Goal: Task Accomplishment & Management: Manage account settings

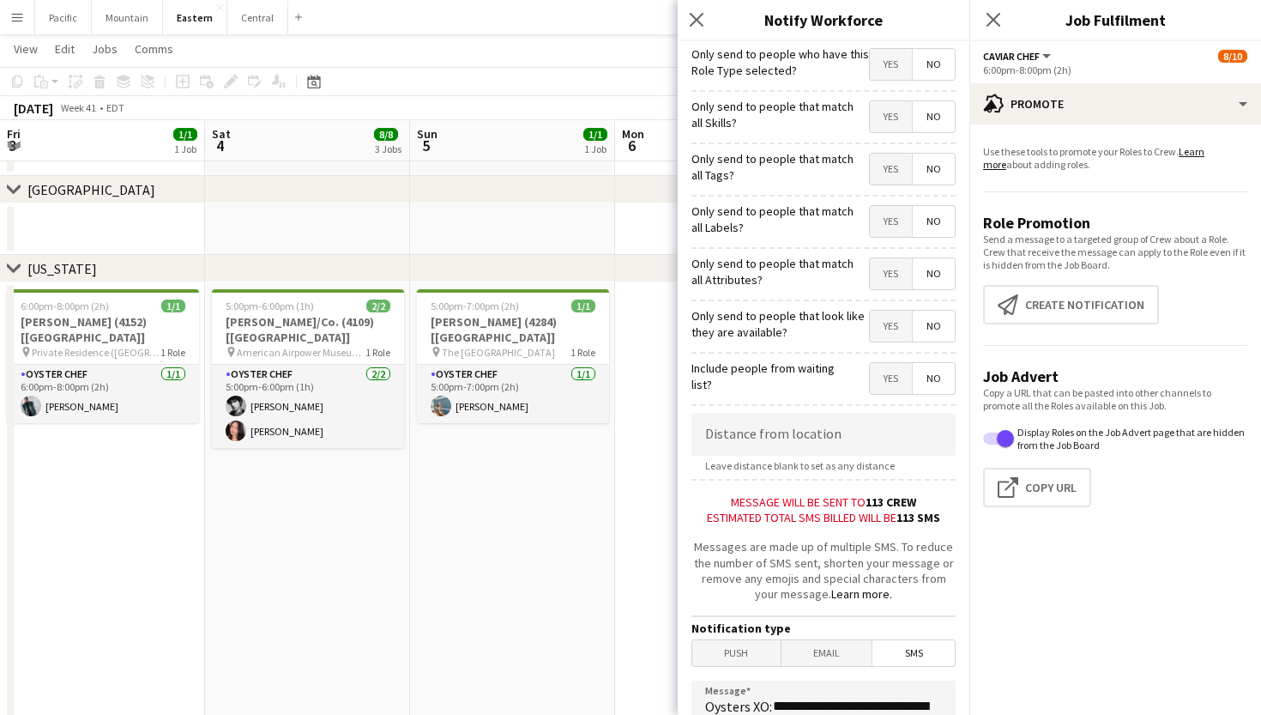
scroll to position [321, 0]
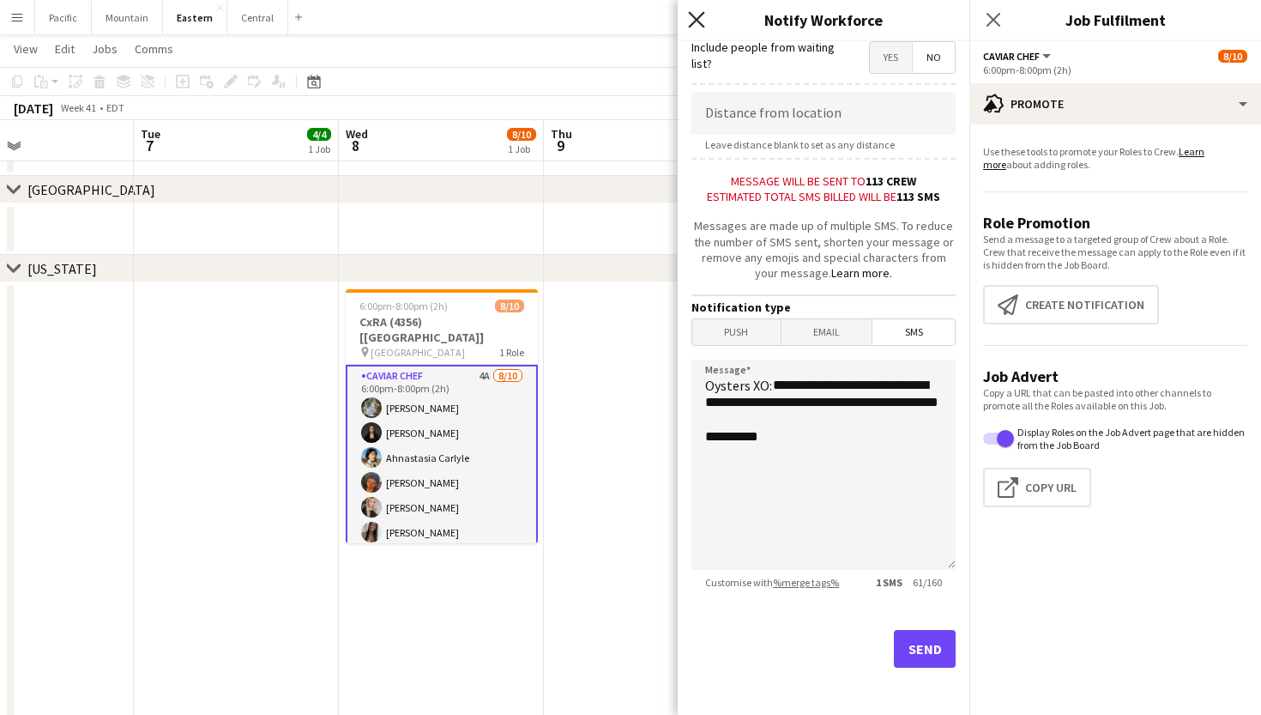
click at [694, 17] on icon at bounding box center [696, 19] width 16 height 16
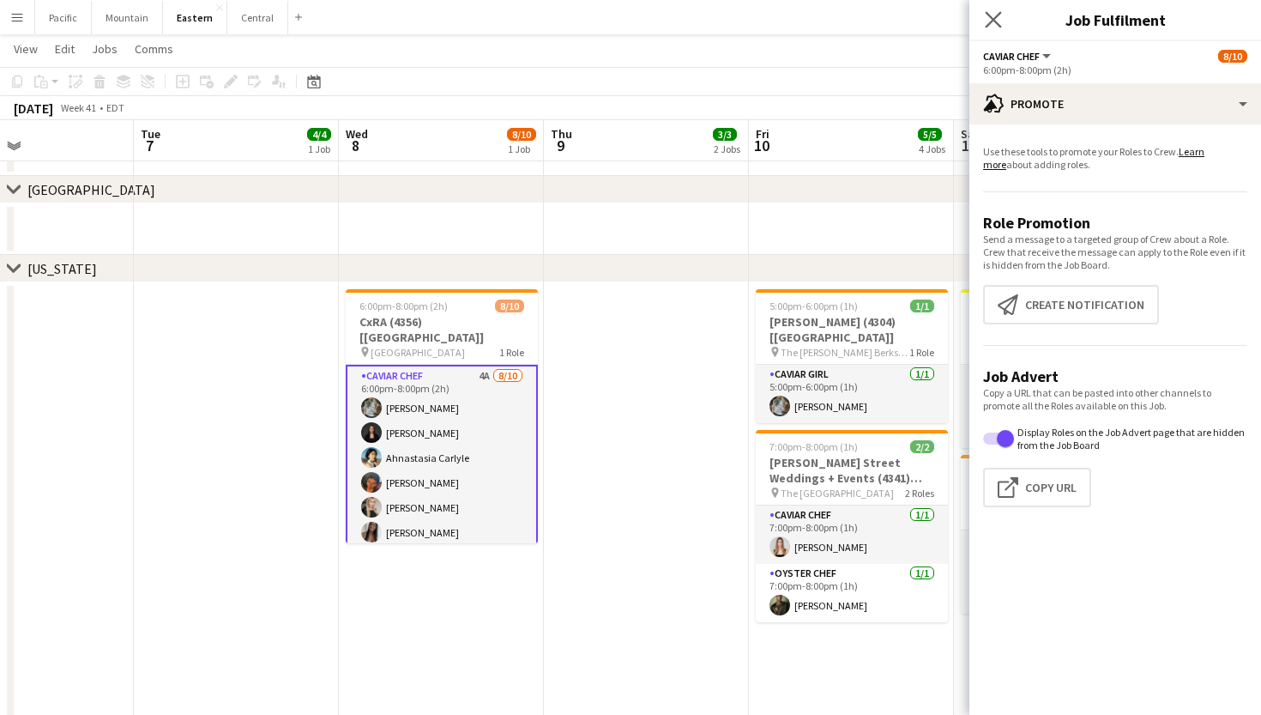
click at [988, 9] on app-icon "Close pop-in" at bounding box center [993, 20] width 25 height 25
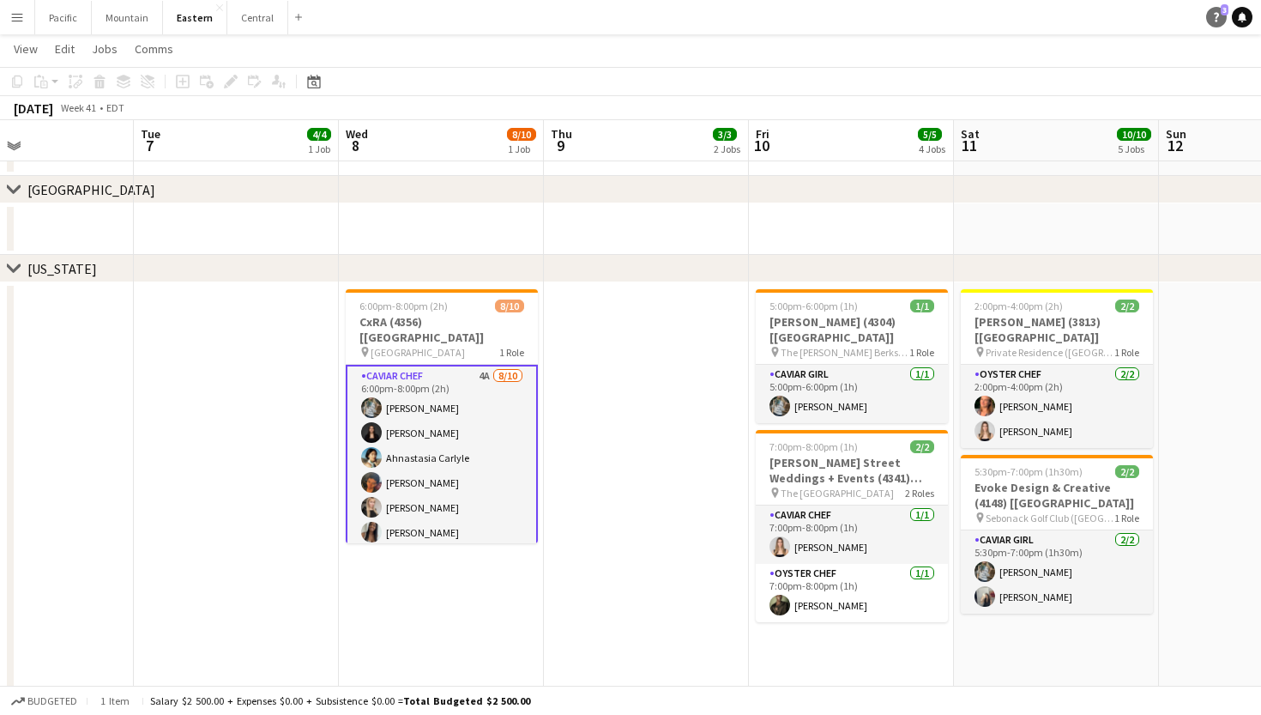
click at [1211, 14] on icon "Help" at bounding box center [1216, 17] width 10 height 10
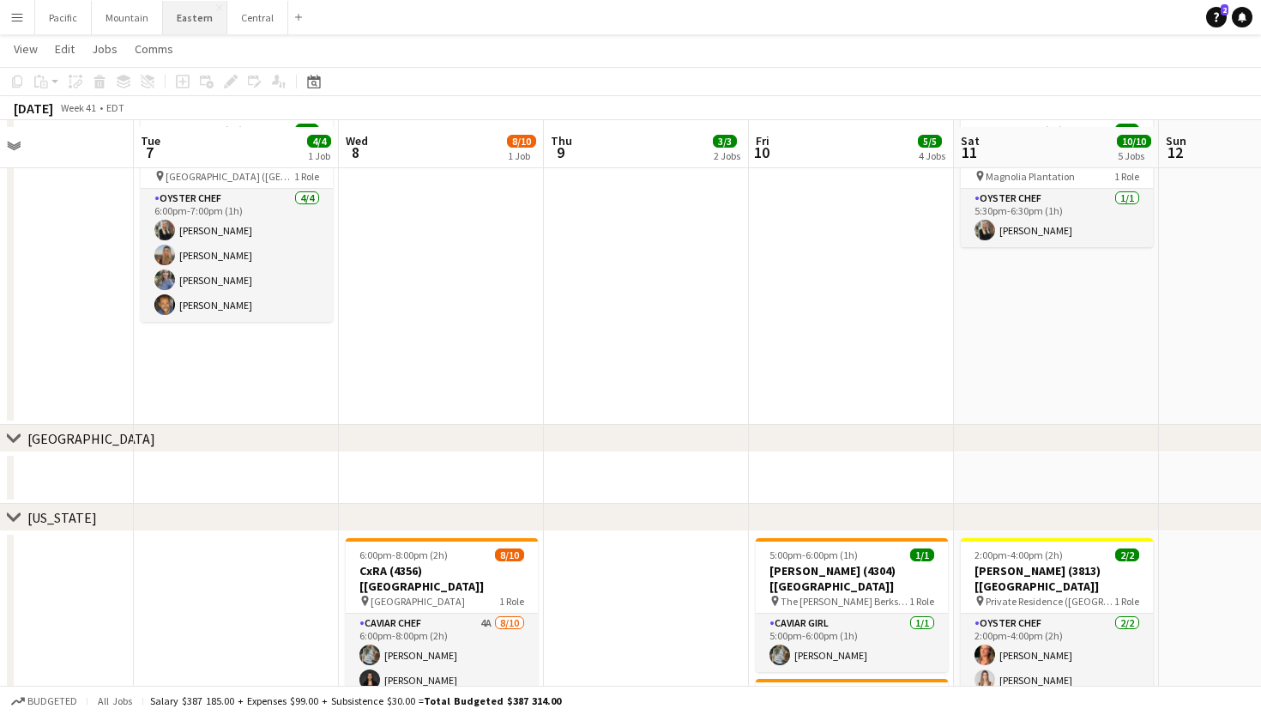
scroll to position [674, 0]
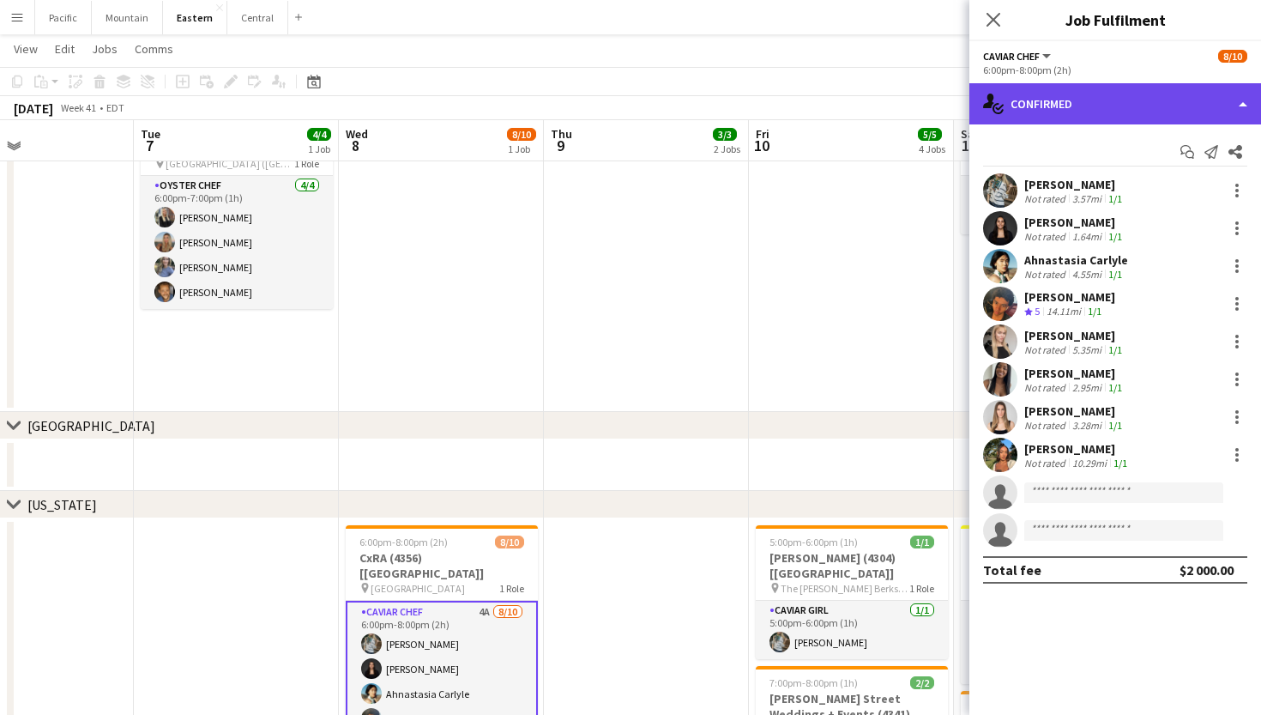
click at [1184, 112] on div "single-neutral-actions-check-2 Confirmed" at bounding box center [1115, 103] width 292 height 41
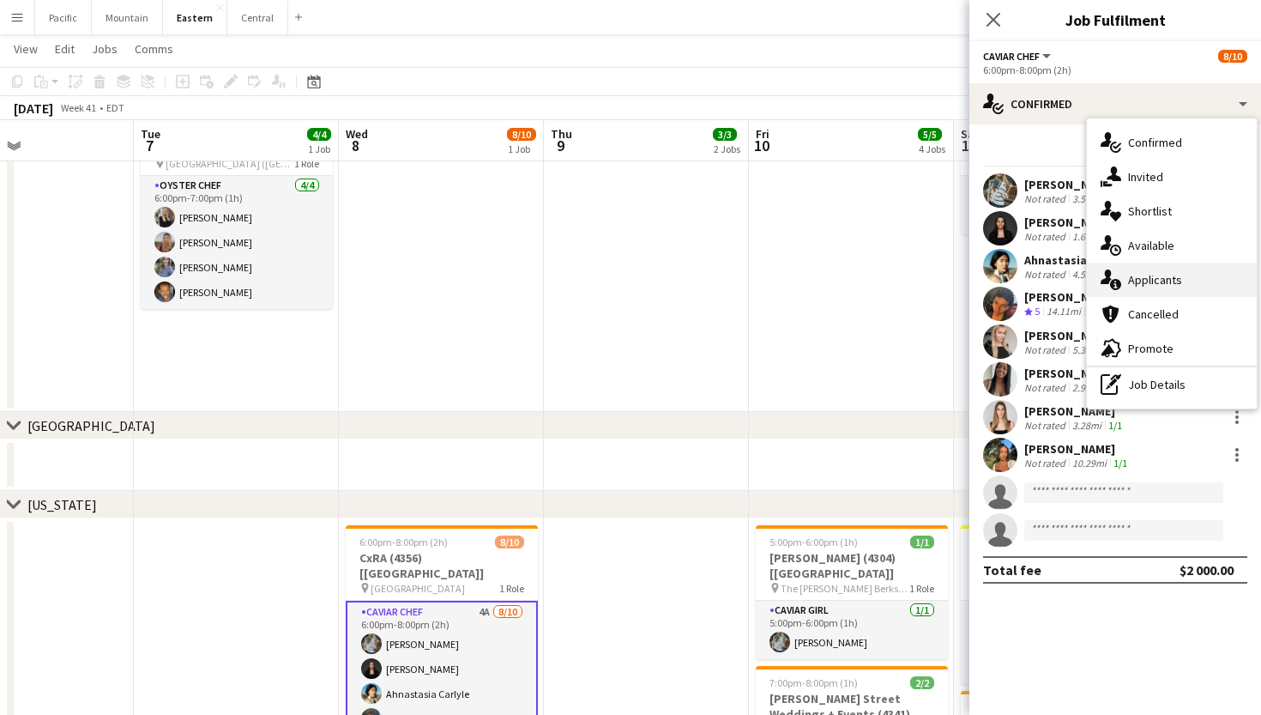
click at [1160, 279] on span "Applicants" at bounding box center [1155, 279] width 54 height 15
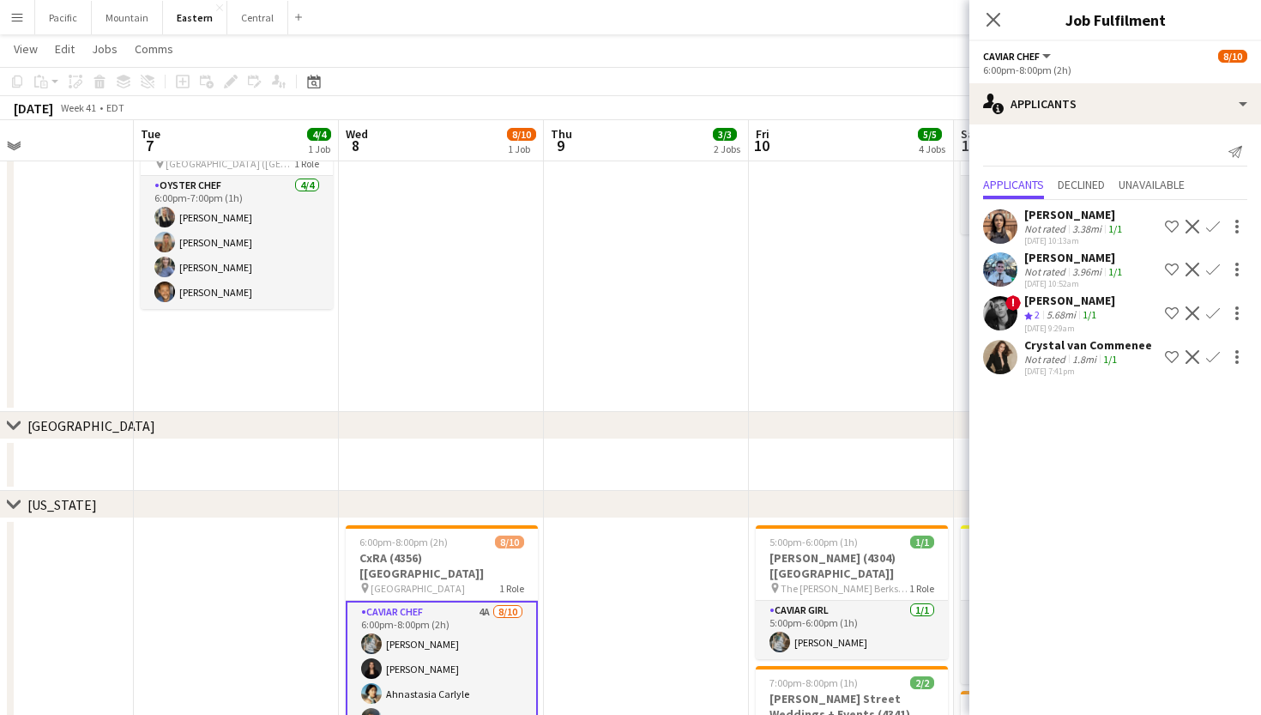
click at [989, 31] on div "Close pop-in" at bounding box center [993, 19] width 48 height 39
click at [979, 28] on div "Close pop-in" at bounding box center [993, 19] width 48 height 39
click at [993, 22] on icon "Close pop-in" at bounding box center [993, 19] width 16 height 16
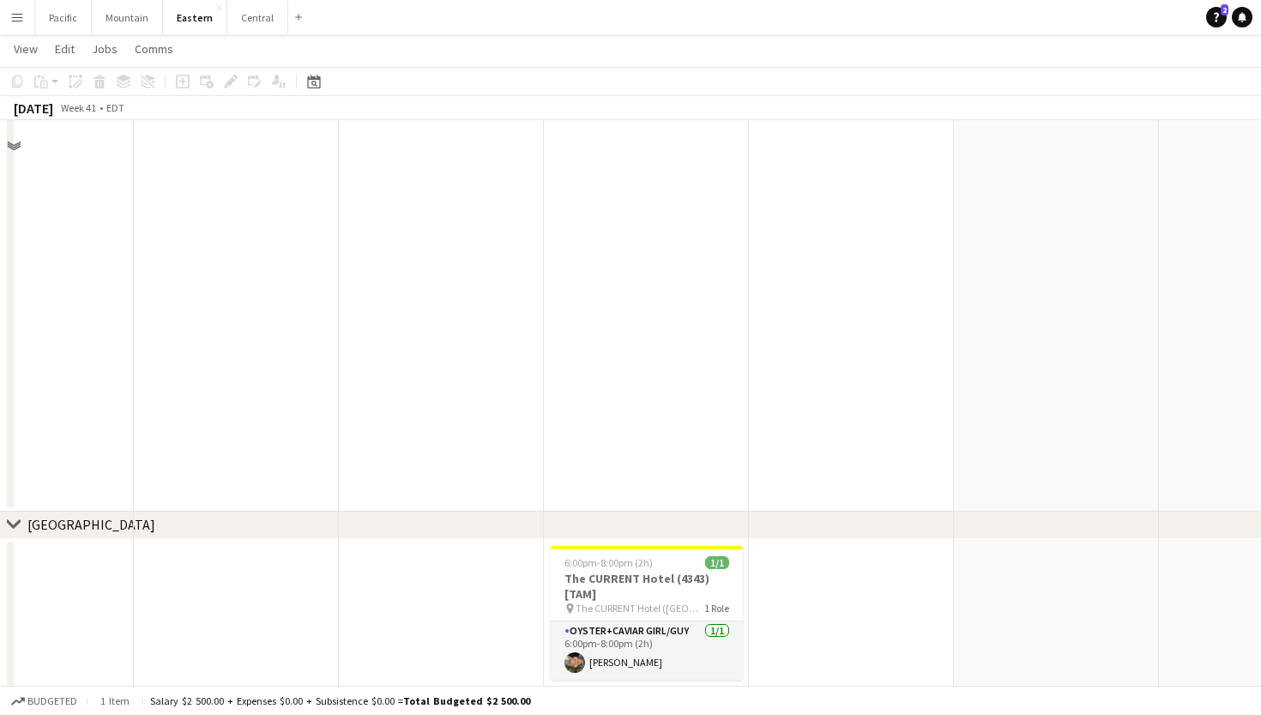
scroll to position [1850, 0]
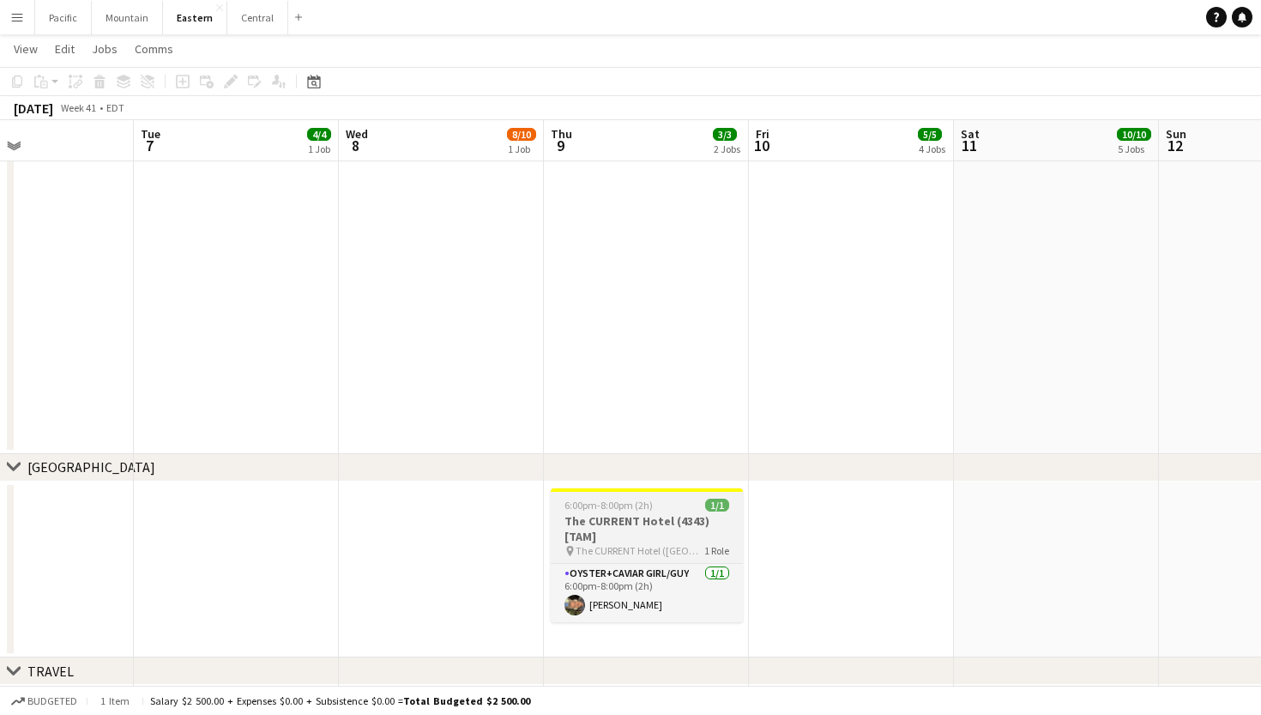
click at [657, 556] on span "The CURRENT Hotel (Tampa, FL)" at bounding box center [640, 550] width 129 height 13
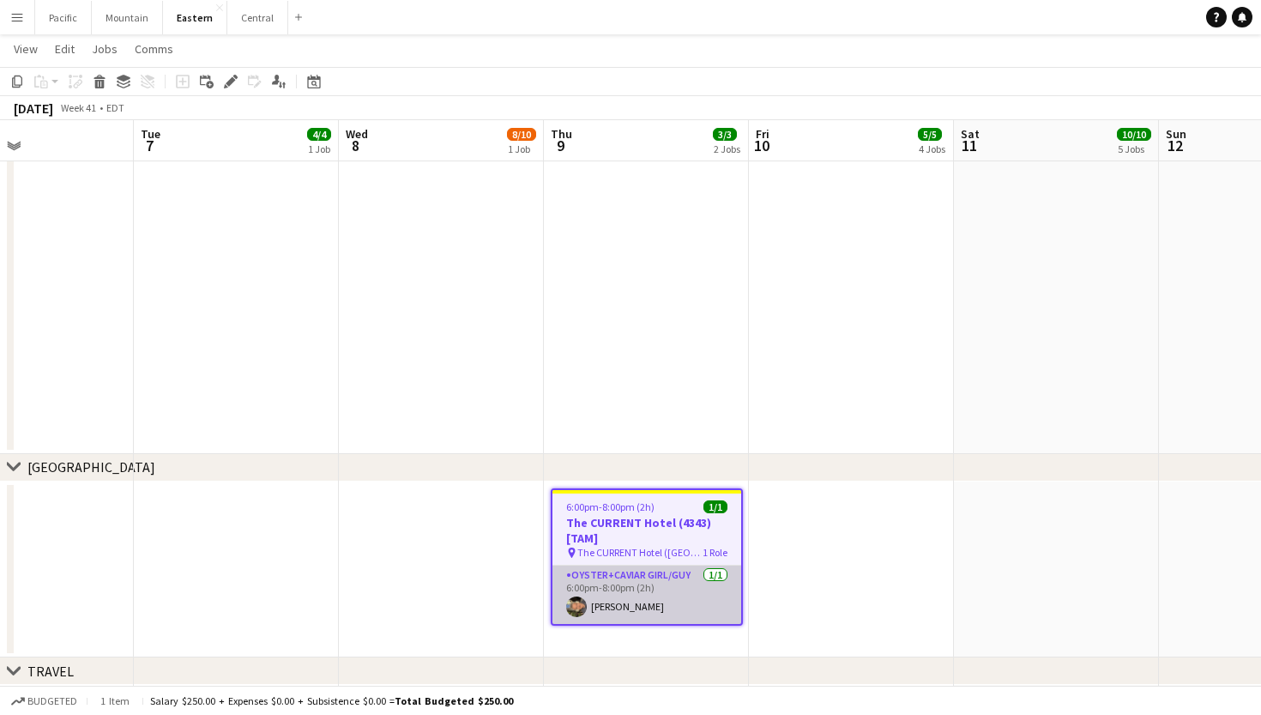
click at [673, 580] on app-card-role "Oyster+Caviar Girl/Guy 1/1 6:00pm-8:00pm (2h) Rifko Meier" at bounding box center [647, 594] width 189 height 58
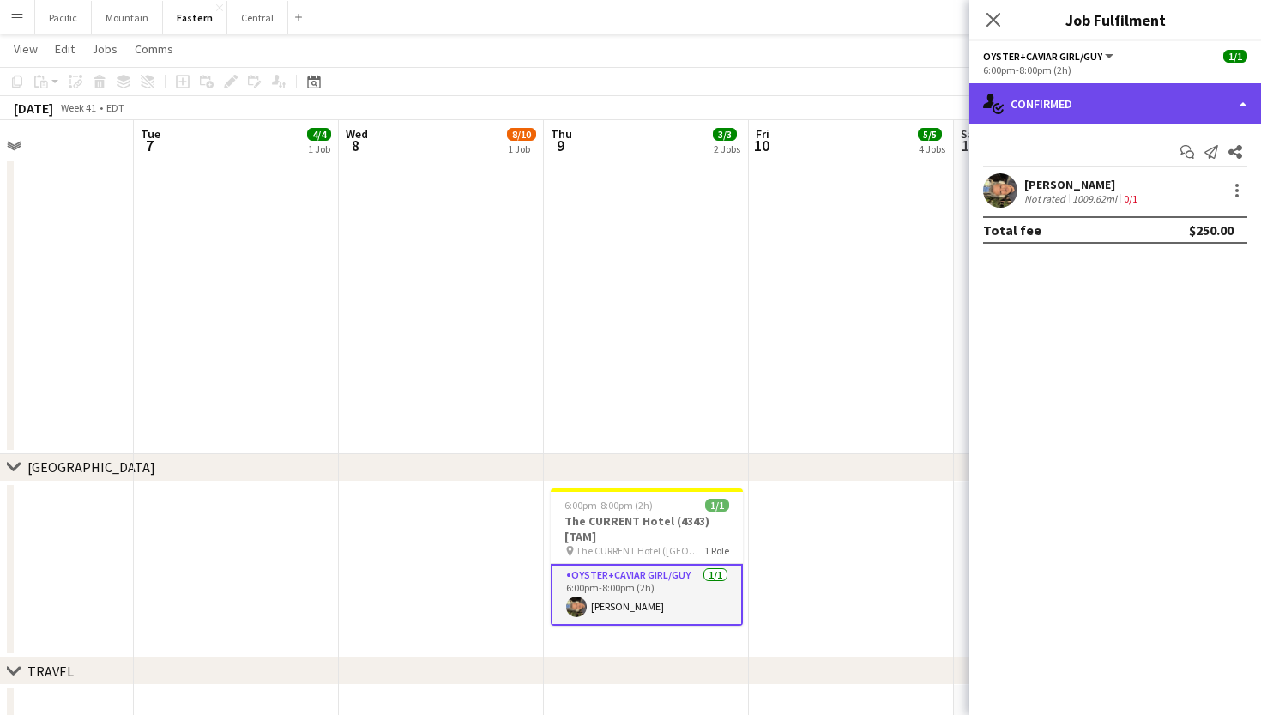
click at [1127, 96] on div "single-neutral-actions-check-2 Confirmed" at bounding box center [1115, 103] width 292 height 41
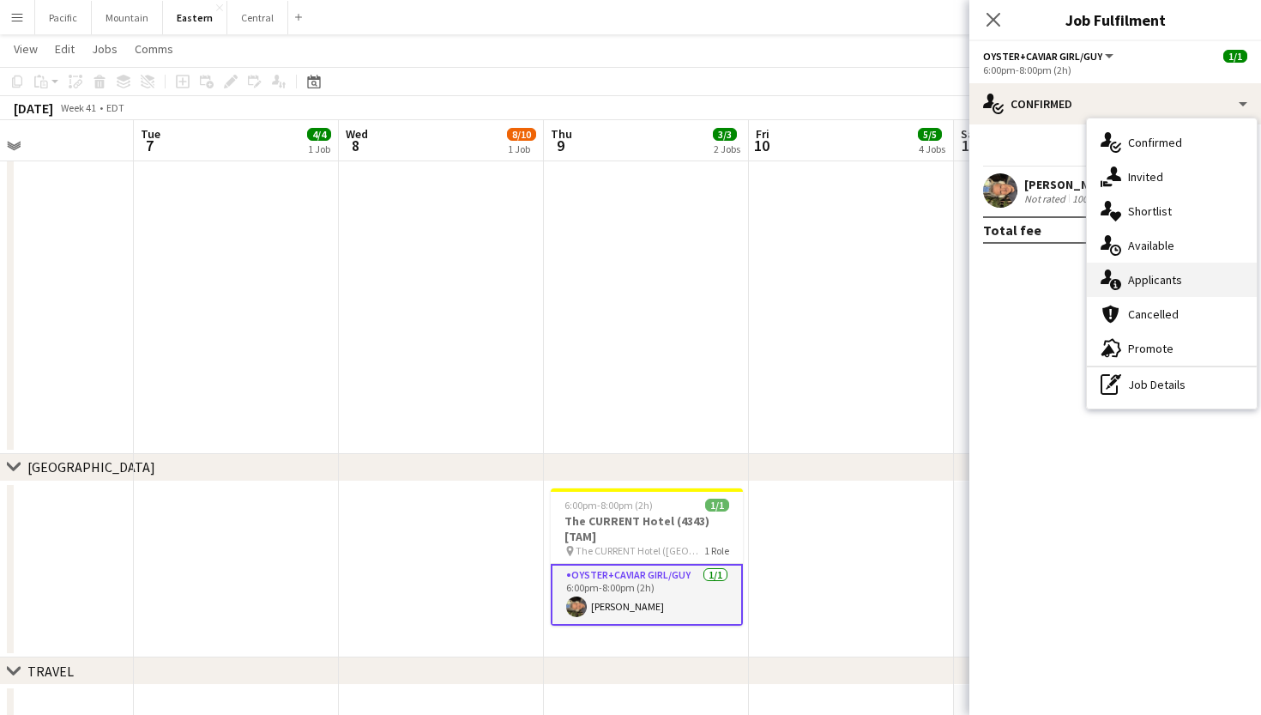
click at [1138, 291] on div "single-neutral-actions-information Applicants" at bounding box center [1172, 280] width 170 height 34
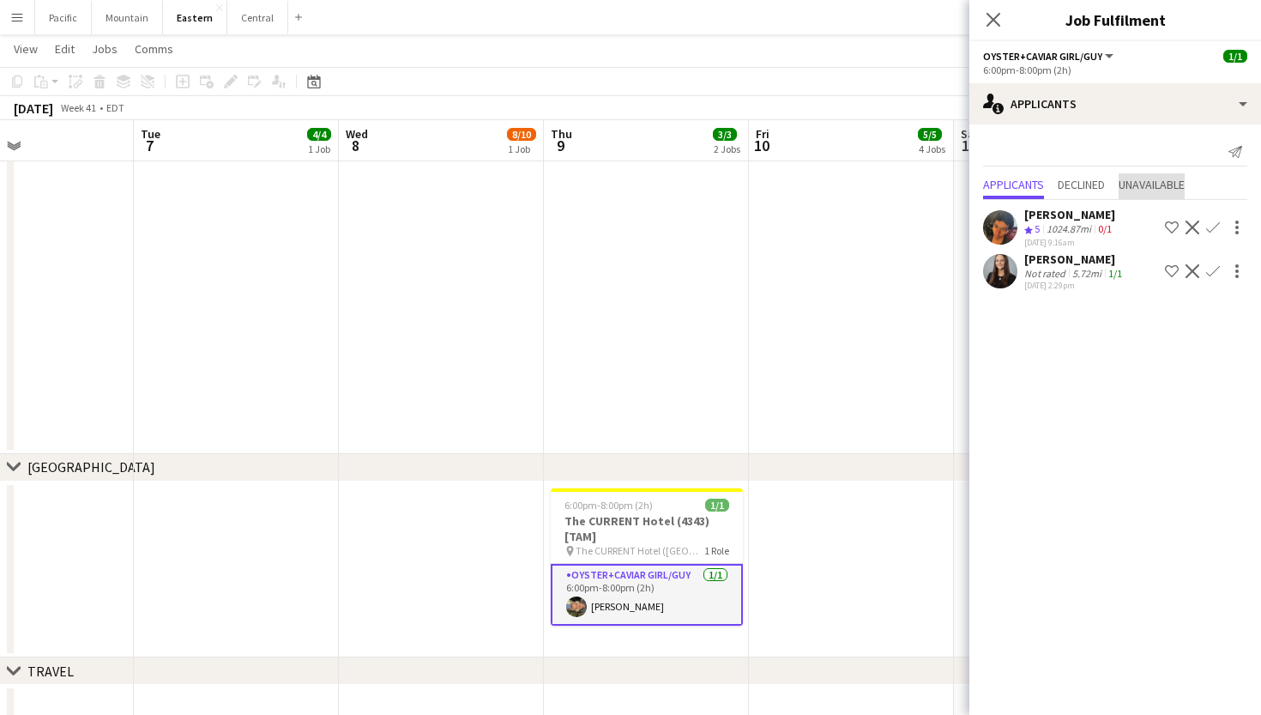
click at [1157, 185] on span "Unavailable" at bounding box center [1152, 184] width 66 height 12
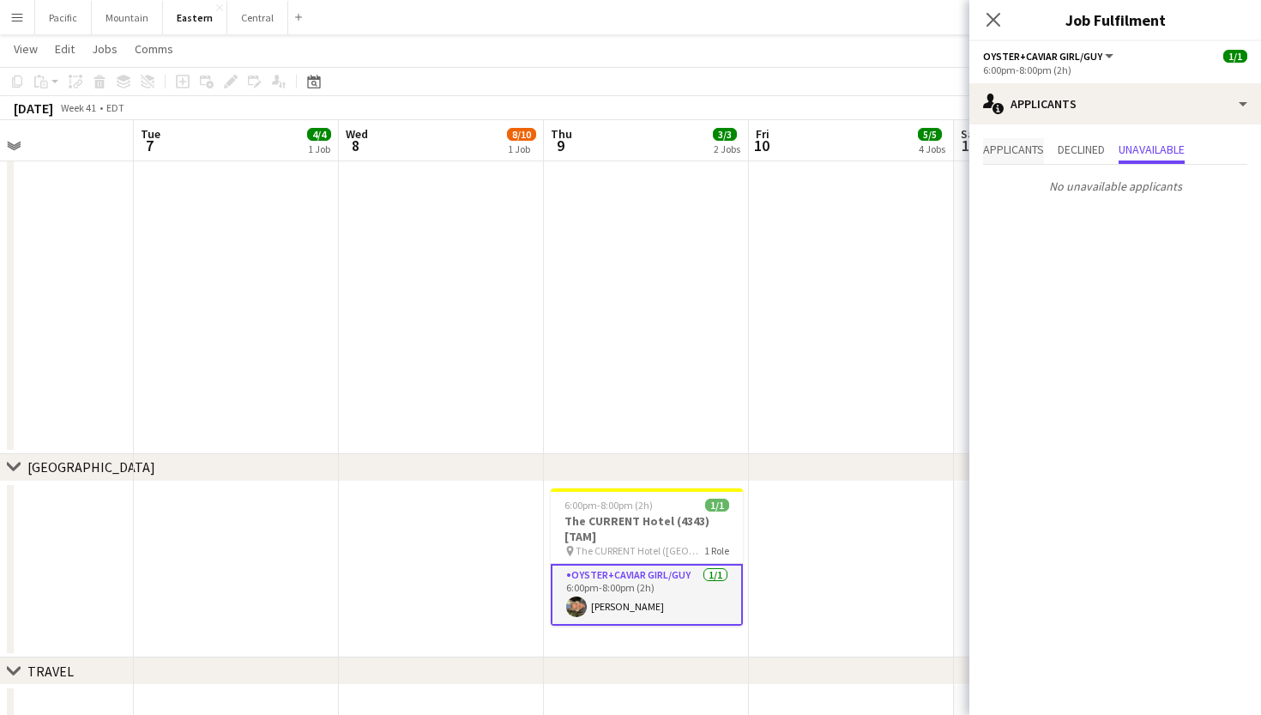
click at [1019, 146] on span "Applicants" at bounding box center [1013, 149] width 61 height 12
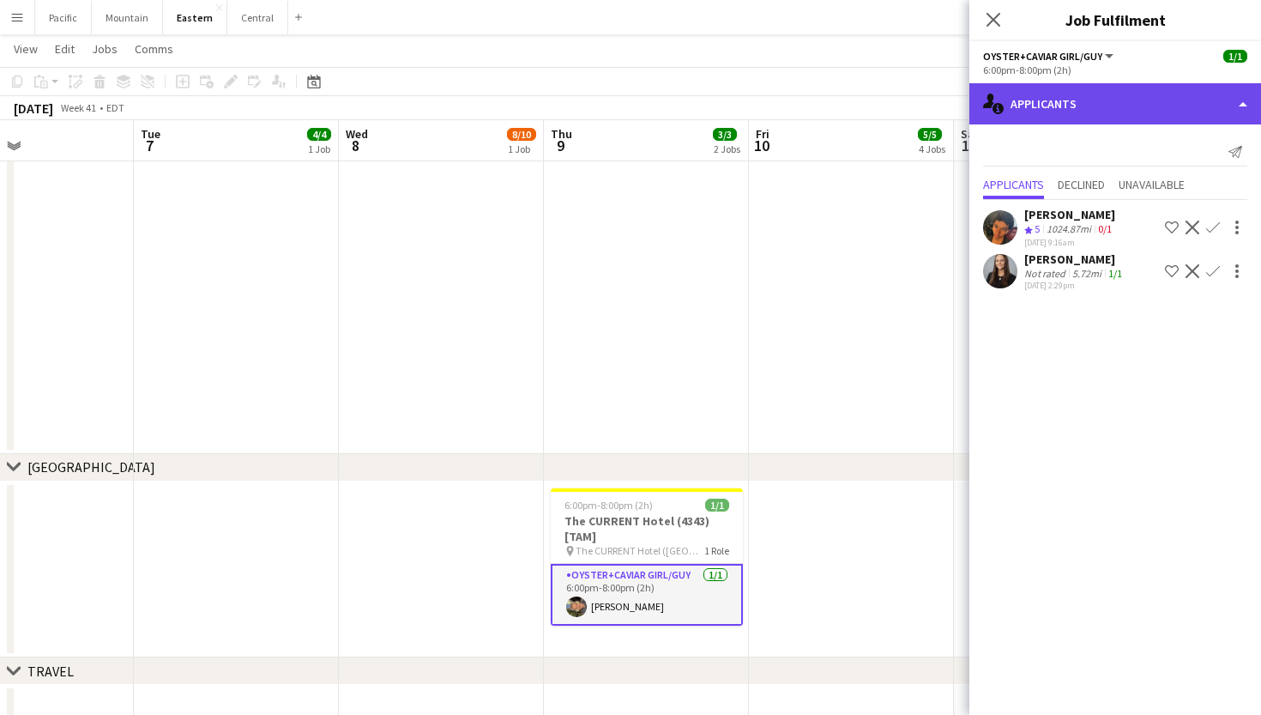
click at [1209, 118] on div "single-neutral-actions-information Applicants" at bounding box center [1115, 103] width 292 height 41
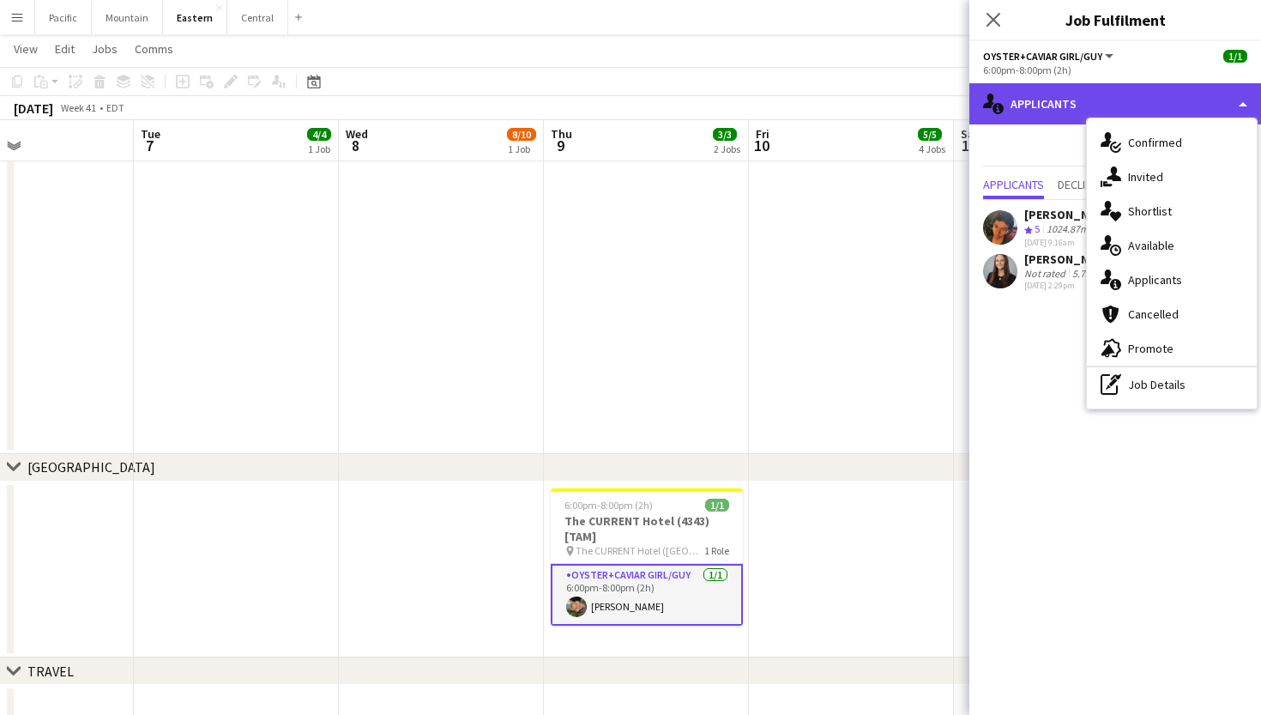
click at [1214, 105] on div "single-neutral-actions-information Applicants" at bounding box center [1115, 103] width 292 height 41
drag, startPoint x: 1085, startPoint y: 112, endPoint x: 1090, endPoint y: 100, distance: 13.6
click at [1087, 104] on div "single-neutral-actions-information Applicants" at bounding box center [1115, 103] width 292 height 41
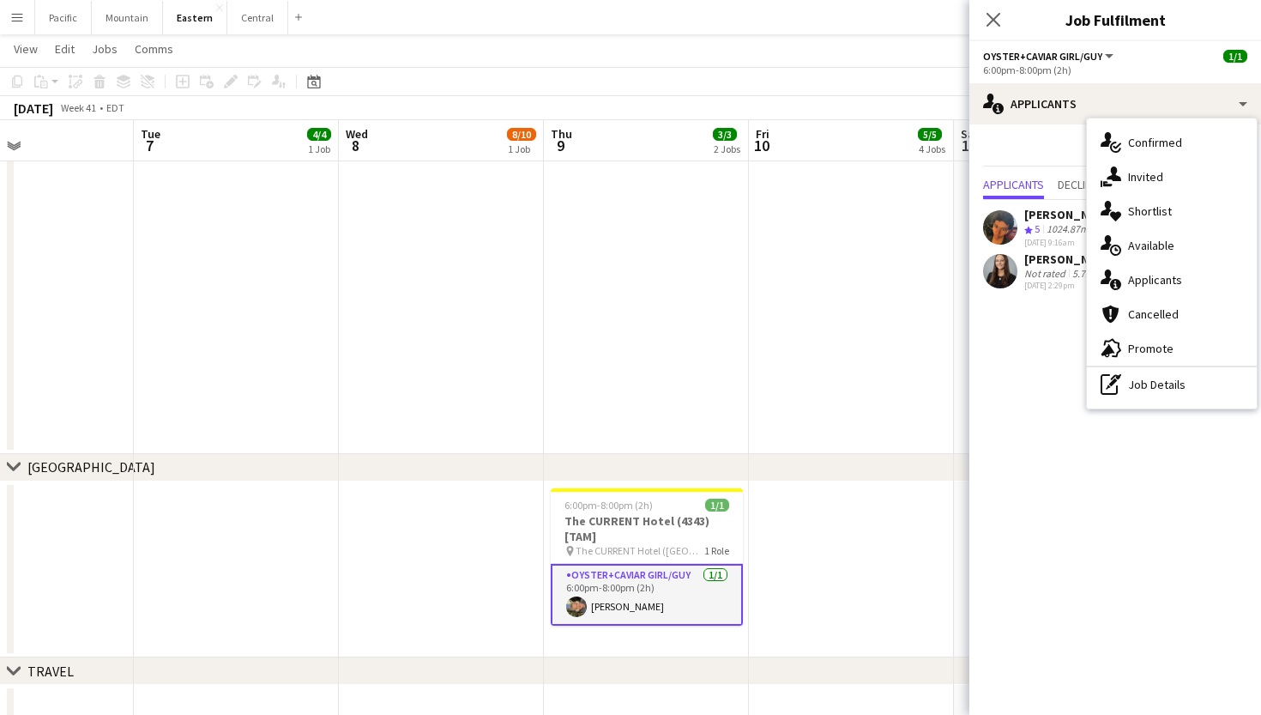
click at [1036, 145] on div "Send notification" at bounding box center [1115, 152] width 264 height 28
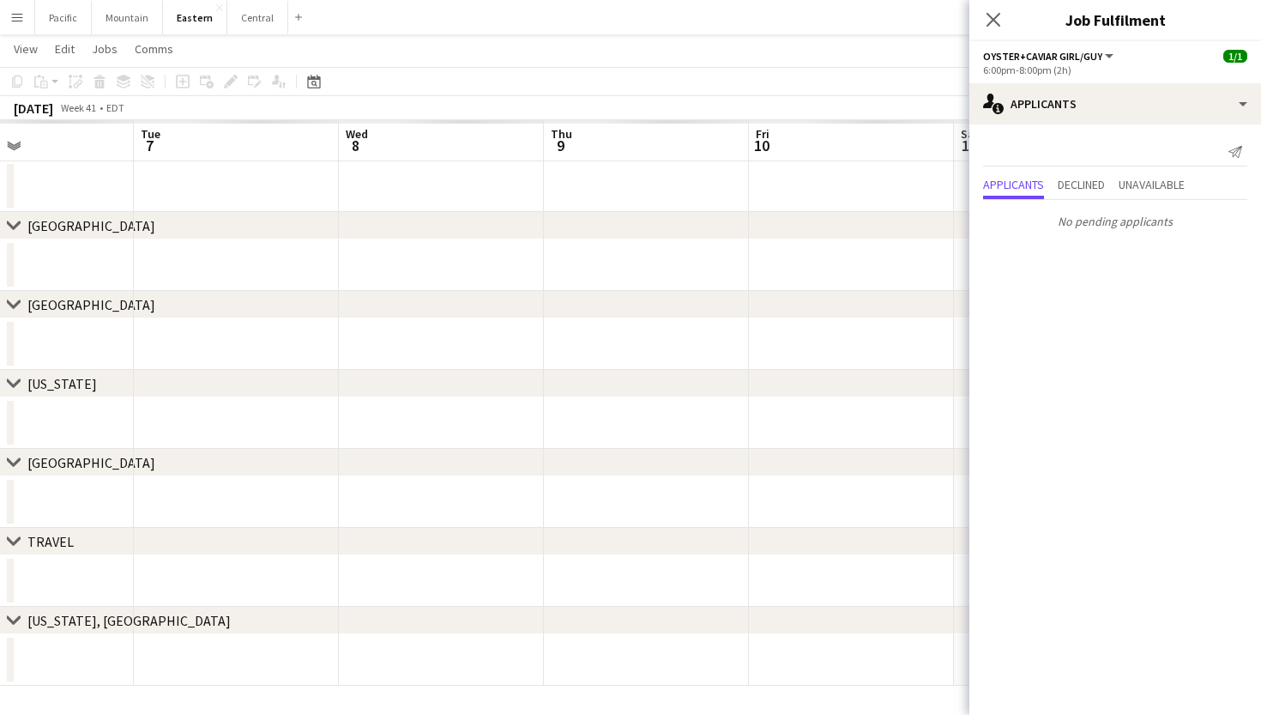
scroll to position [111, 0]
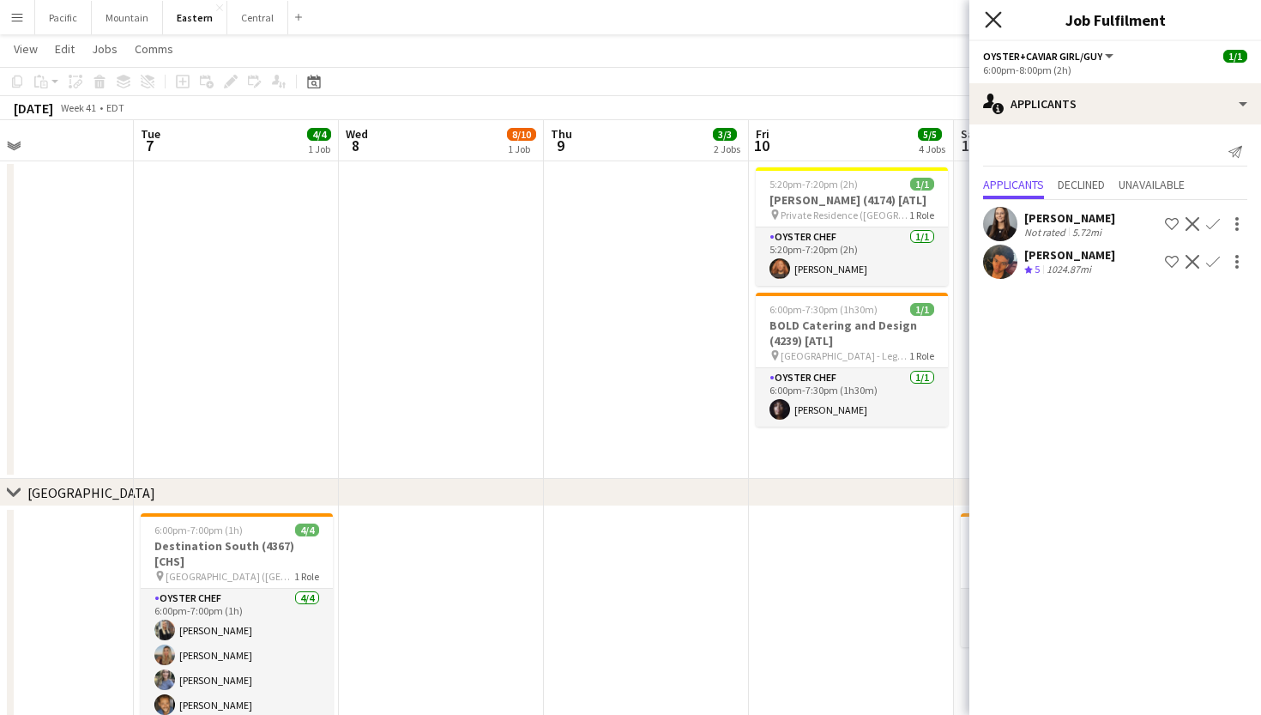
click at [995, 21] on icon at bounding box center [993, 19] width 16 height 16
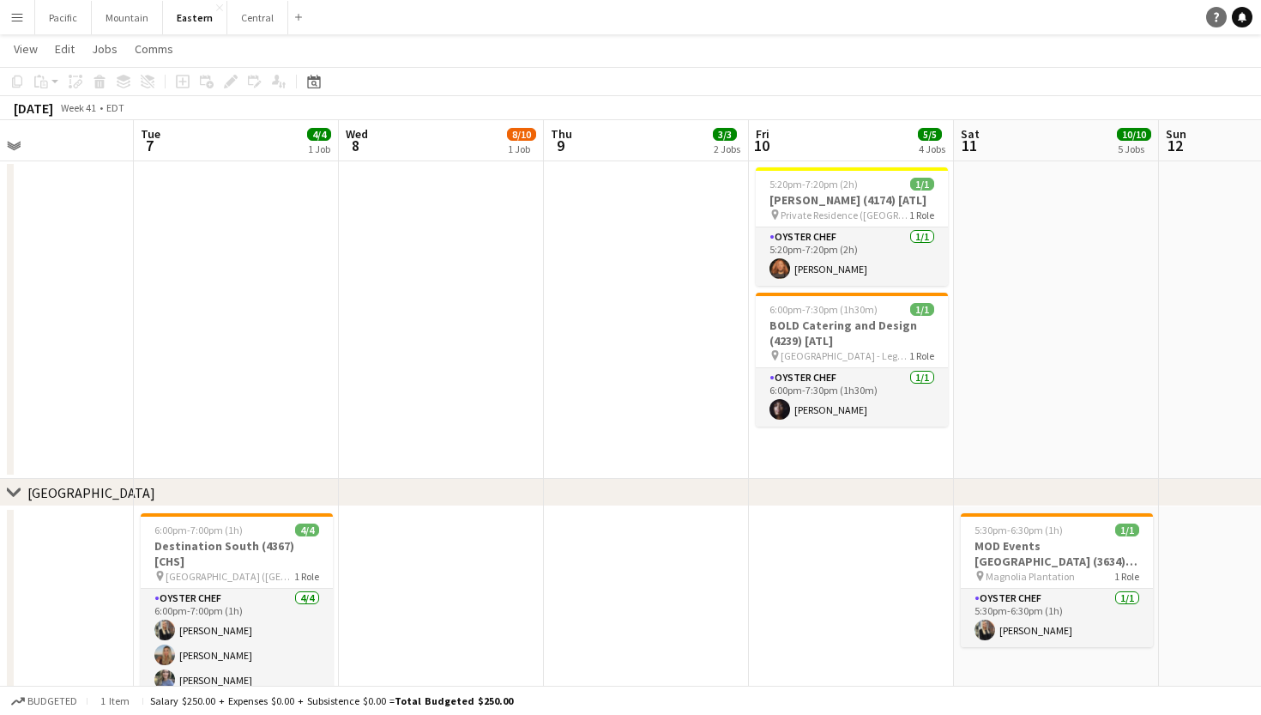
click at [1210, 20] on link "Help" at bounding box center [1216, 17] width 21 height 21
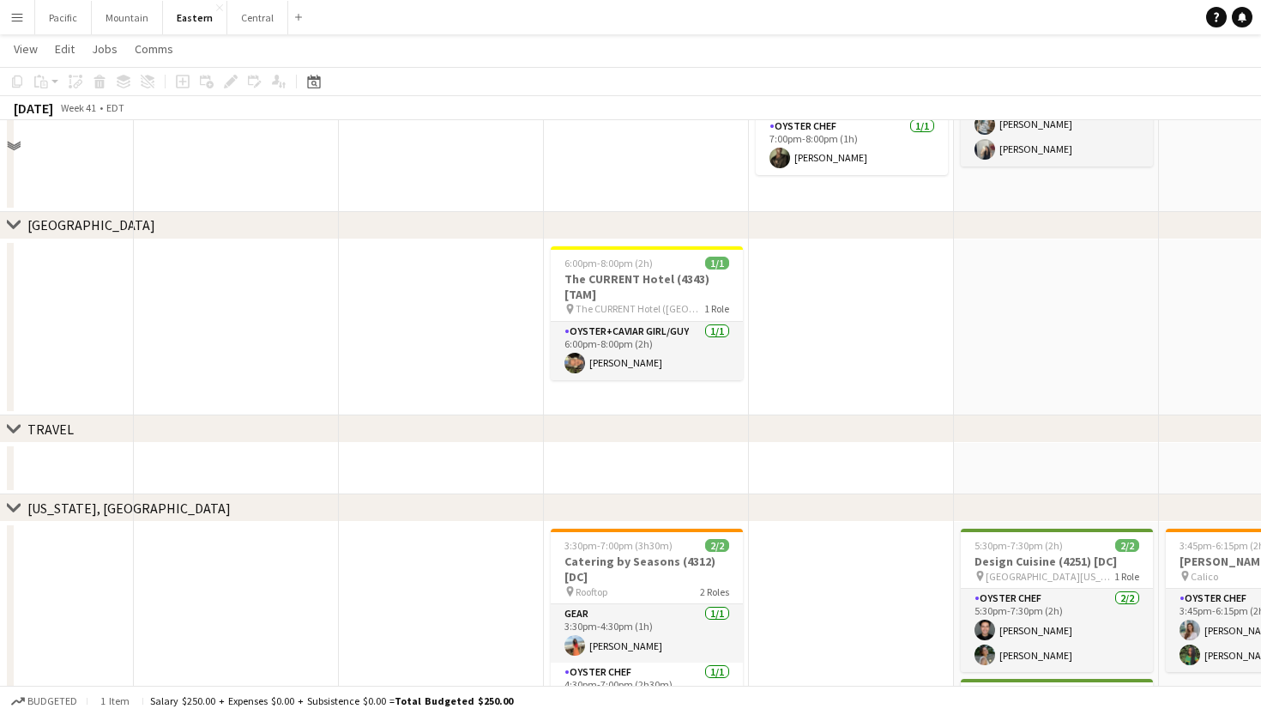
scroll to position [1150, 0]
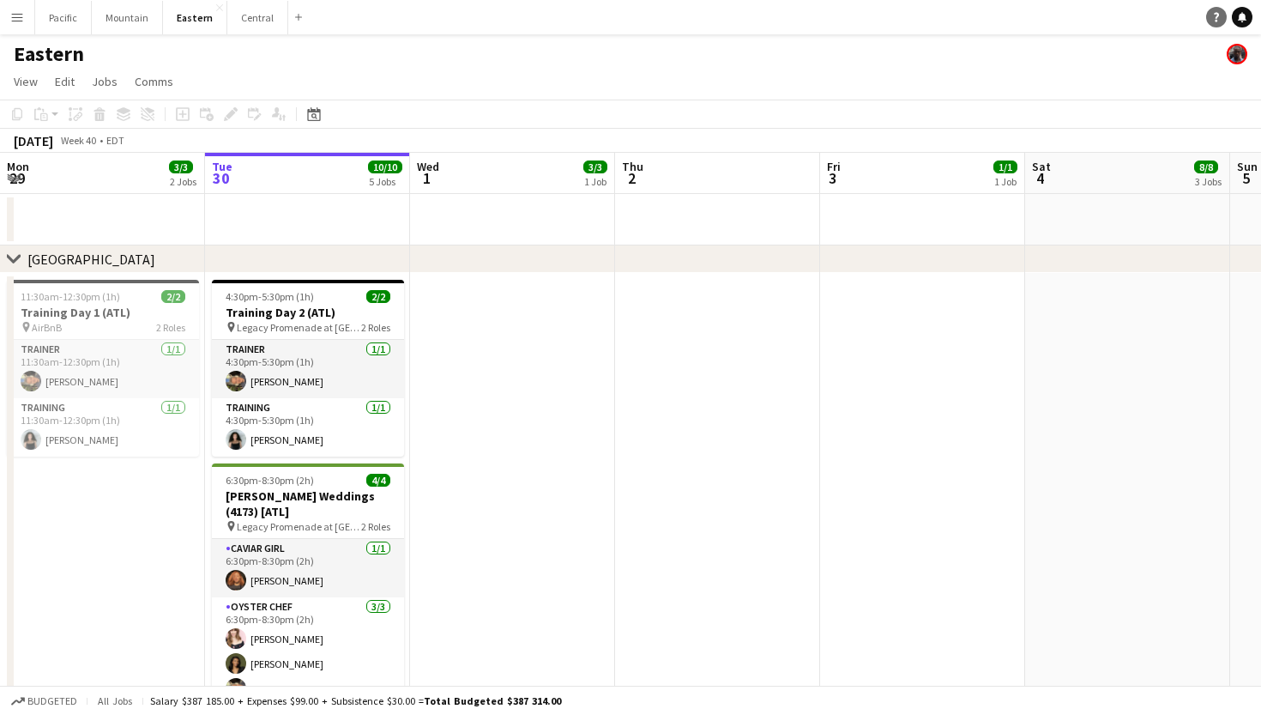
click at [1217, 15] on icon "Help" at bounding box center [1216, 17] width 10 height 10
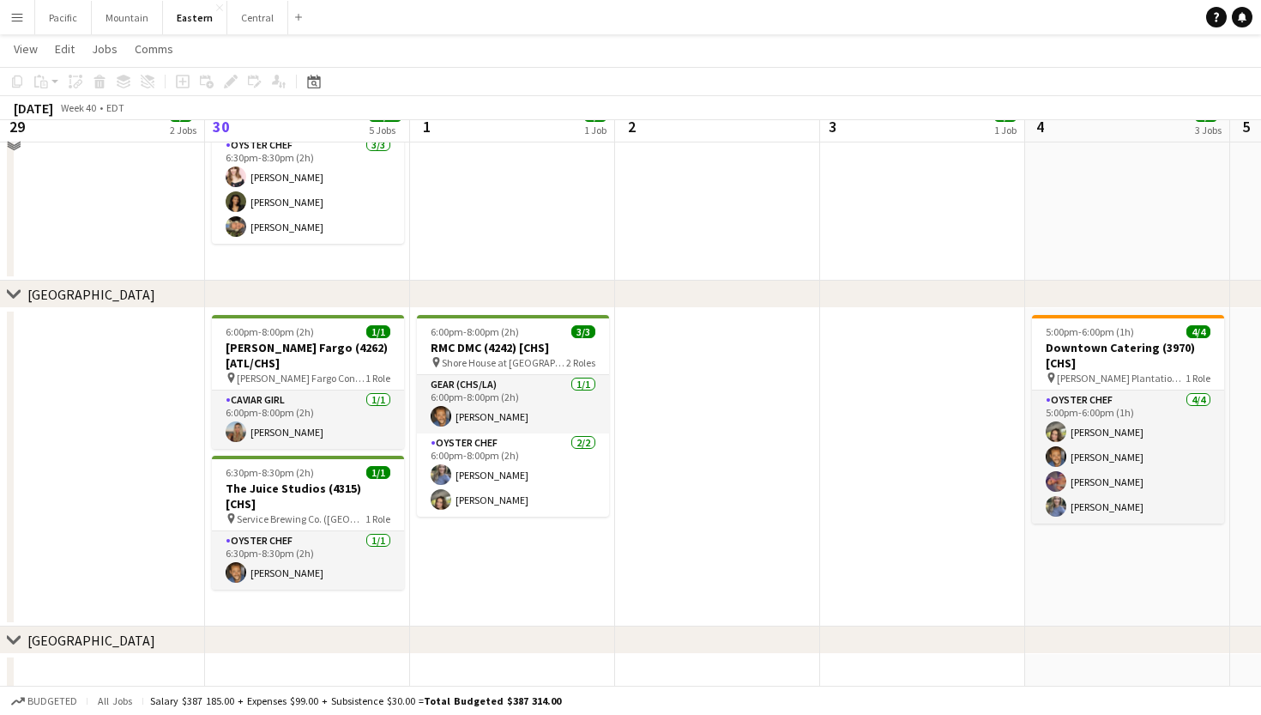
scroll to position [441, 0]
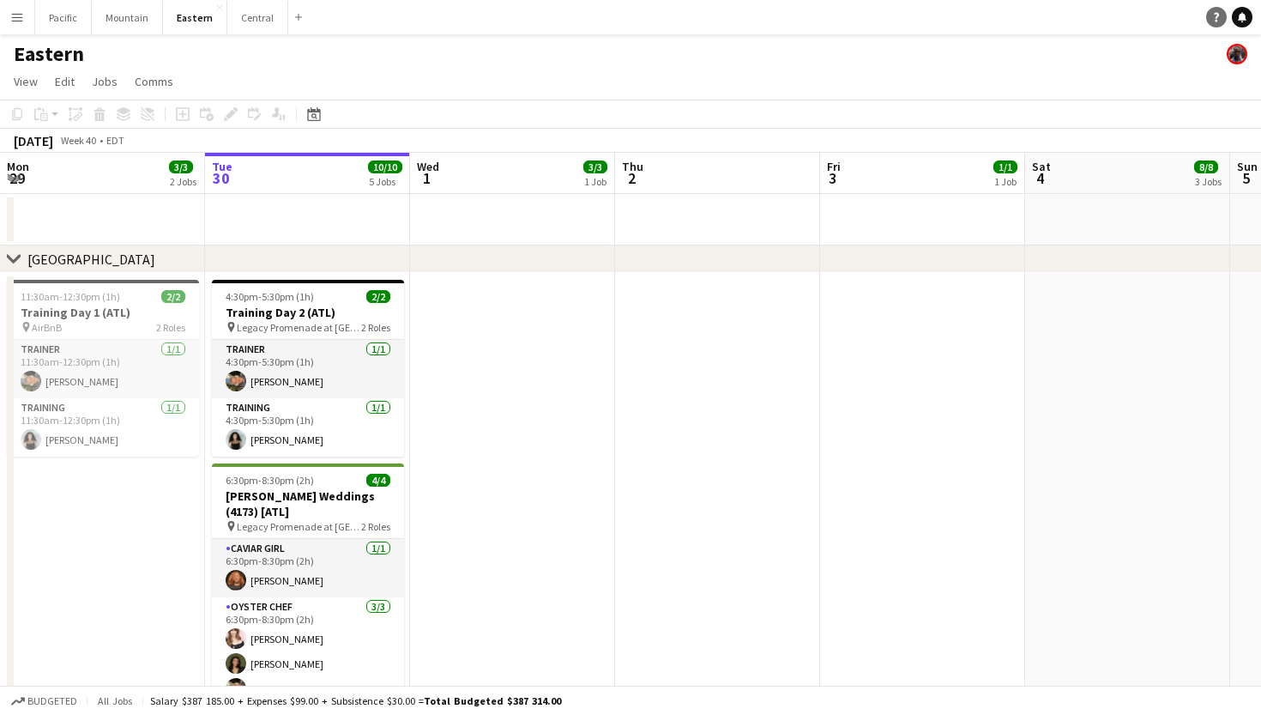
click at [1217, 11] on link "Help" at bounding box center [1216, 17] width 21 height 21
click at [587, 432] on app-date-cell at bounding box center [512, 507] width 205 height 469
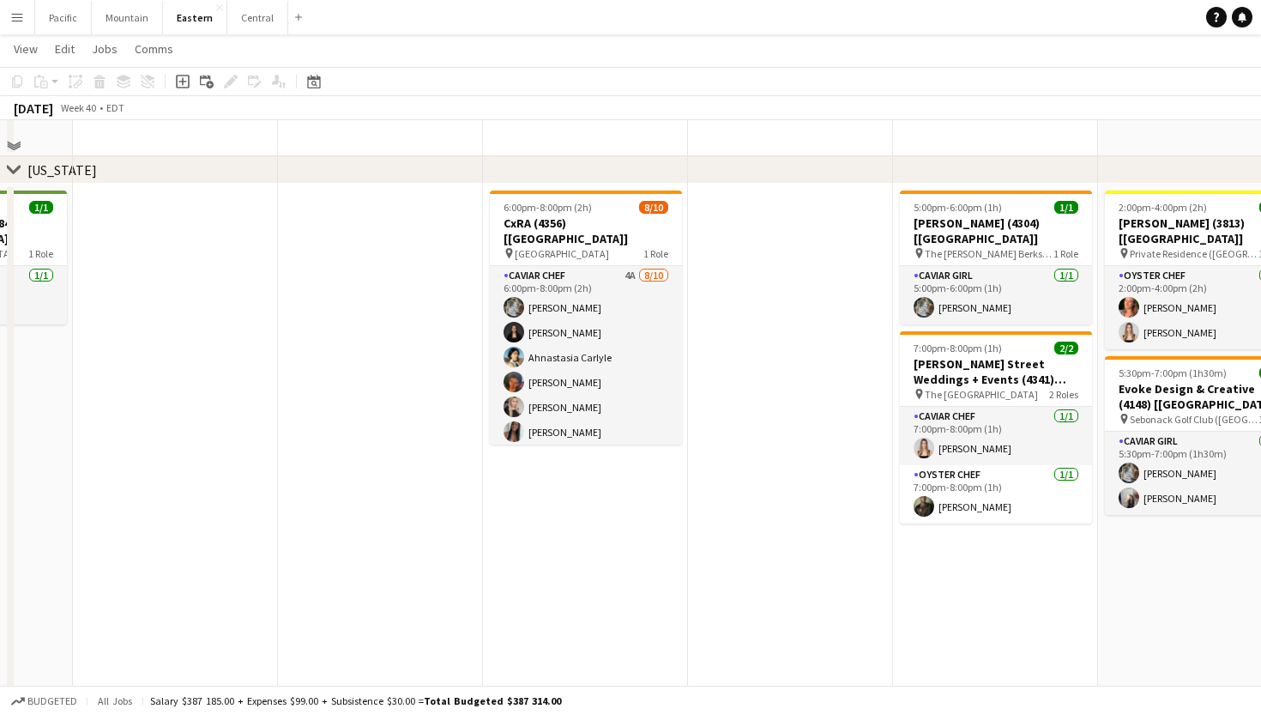
scroll to position [866, 0]
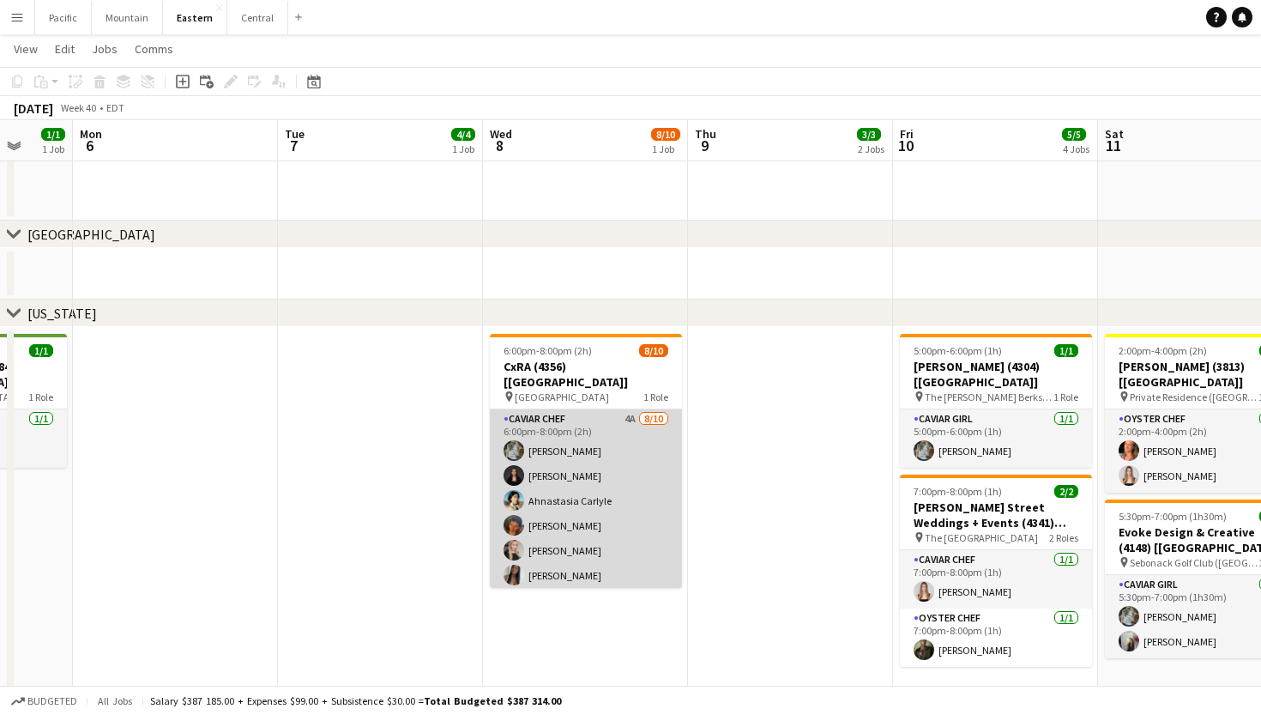
click at [619, 474] on app-card-role "Caviar Chef 4A 8/10 6:00pm-8:00pm (2h) Brooke Anderson Daniela Ayala Ahnastasia…" at bounding box center [586, 550] width 192 height 282
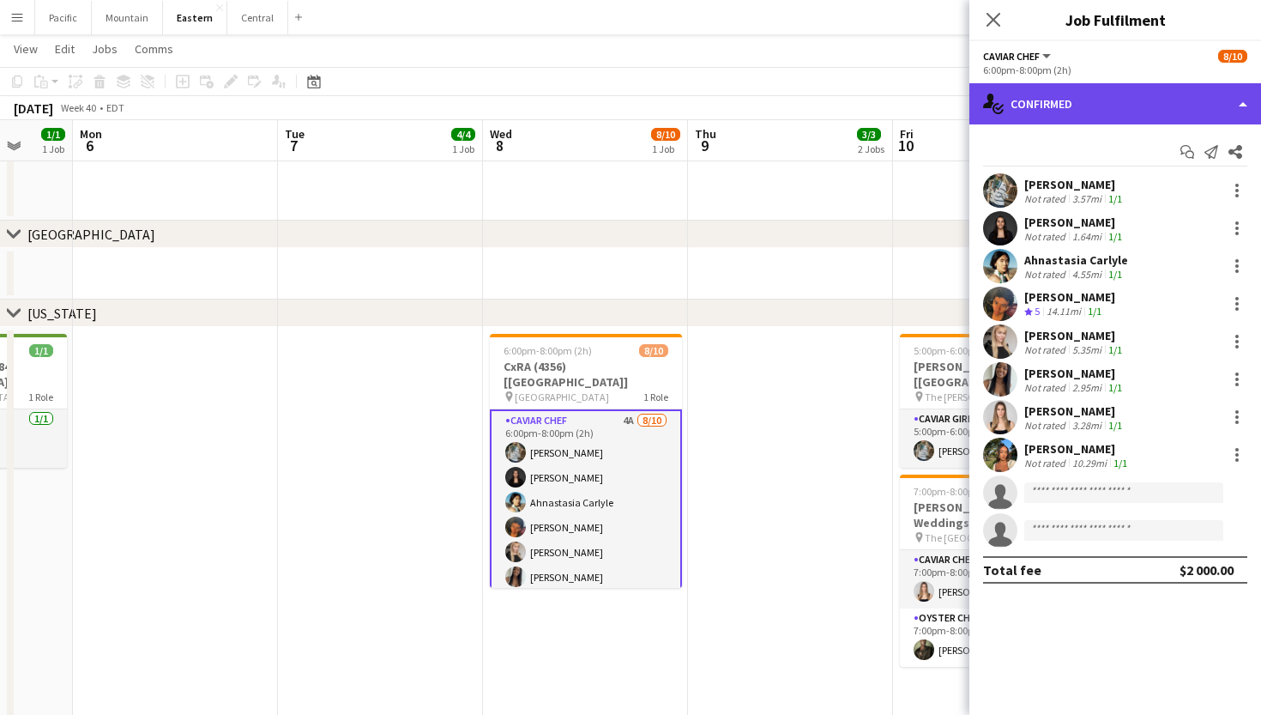
click at [1230, 115] on div "single-neutral-actions-check-2 Confirmed" at bounding box center [1115, 103] width 292 height 41
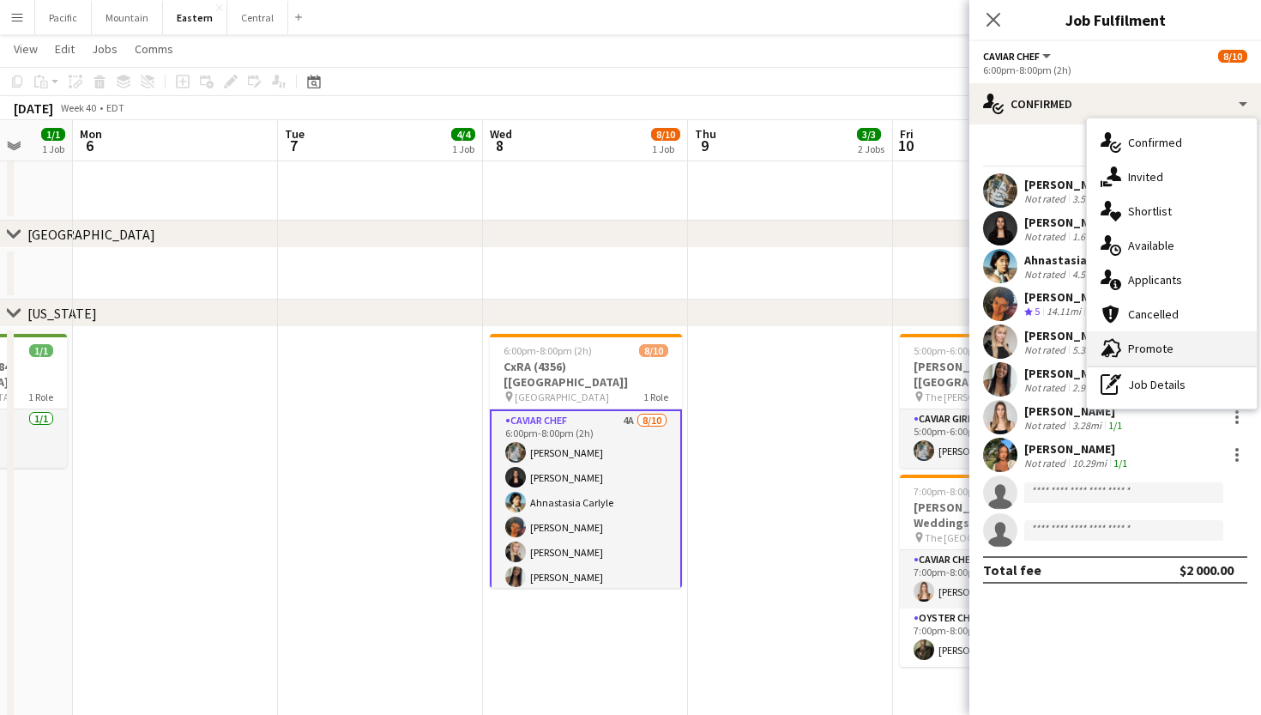
click at [1190, 341] on div "advertising-megaphone Promote" at bounding box center [1172, 348] width 170 height 34
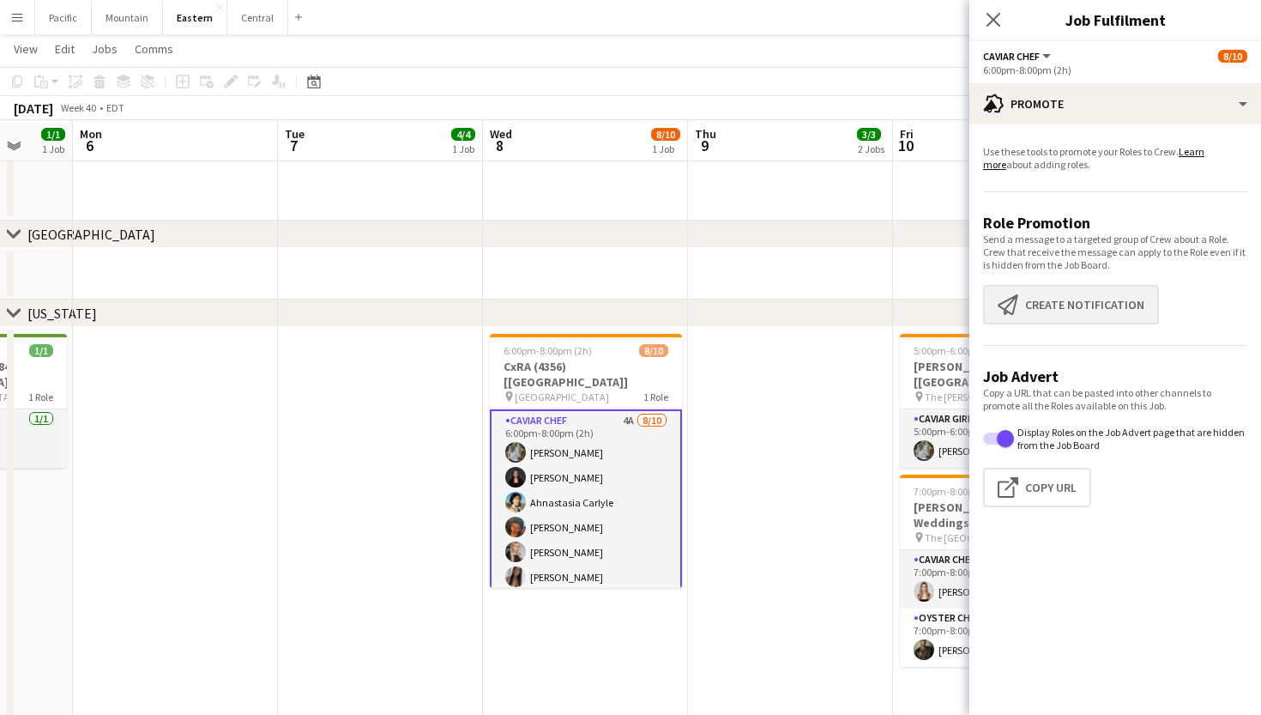
click at [1127, 315] on button "Create notification Create notification" at bounding box center [1071, 304] width 176 height 39
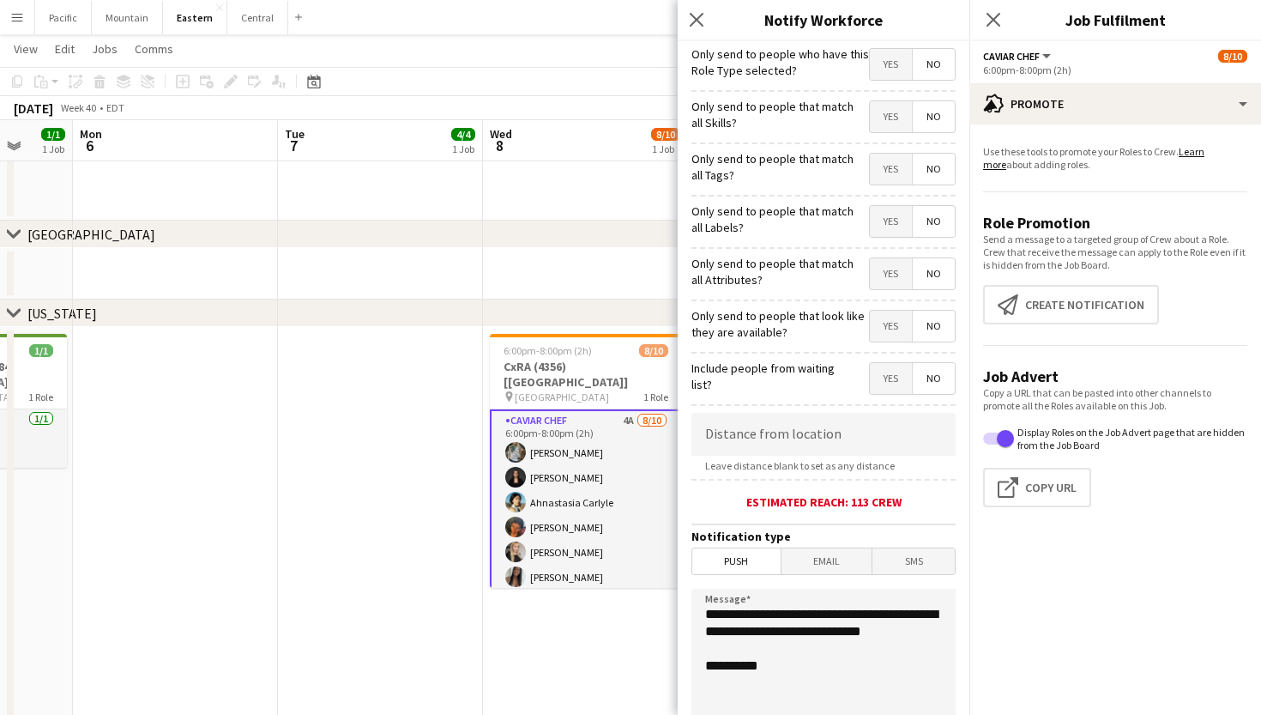
scroll to position [27, 0]
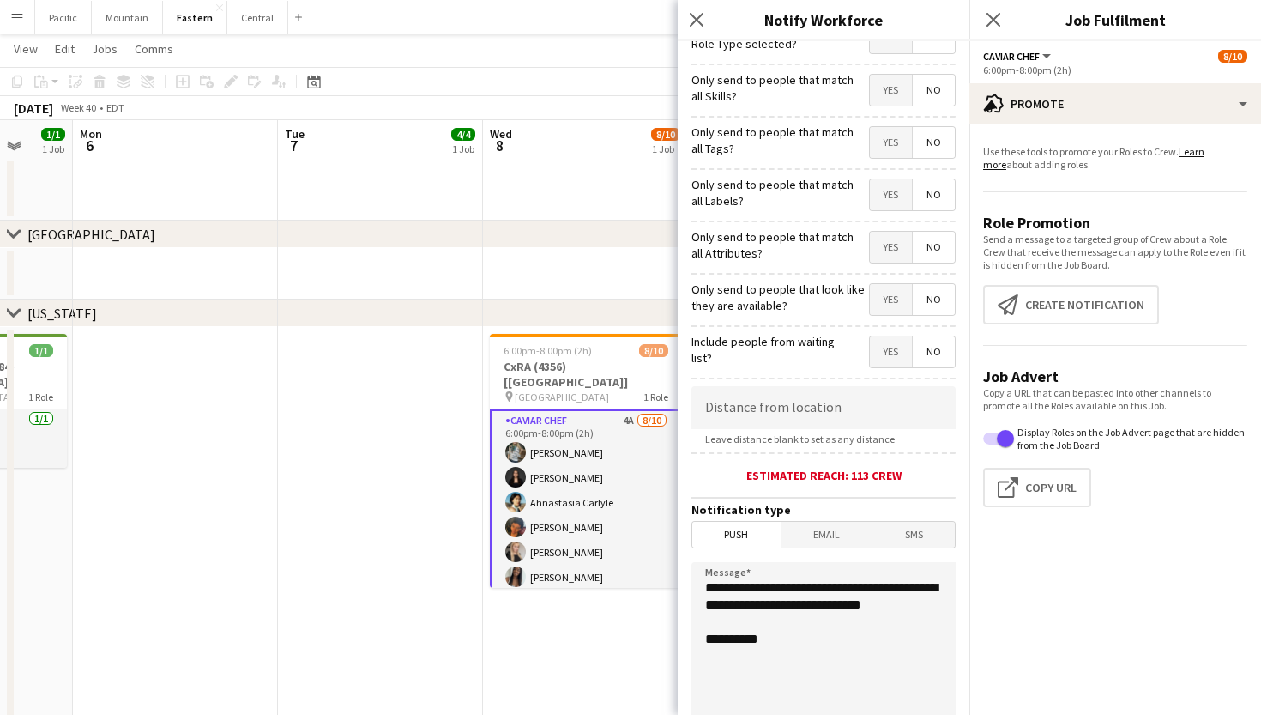
click at [887, 521] on mat-button-toggle-group "Push Email SMS" at bounding box center [823, 534] width 264 height 27
click at [895, 531] on span "SMS" at bounding box center [914, 535] width 82 height 26
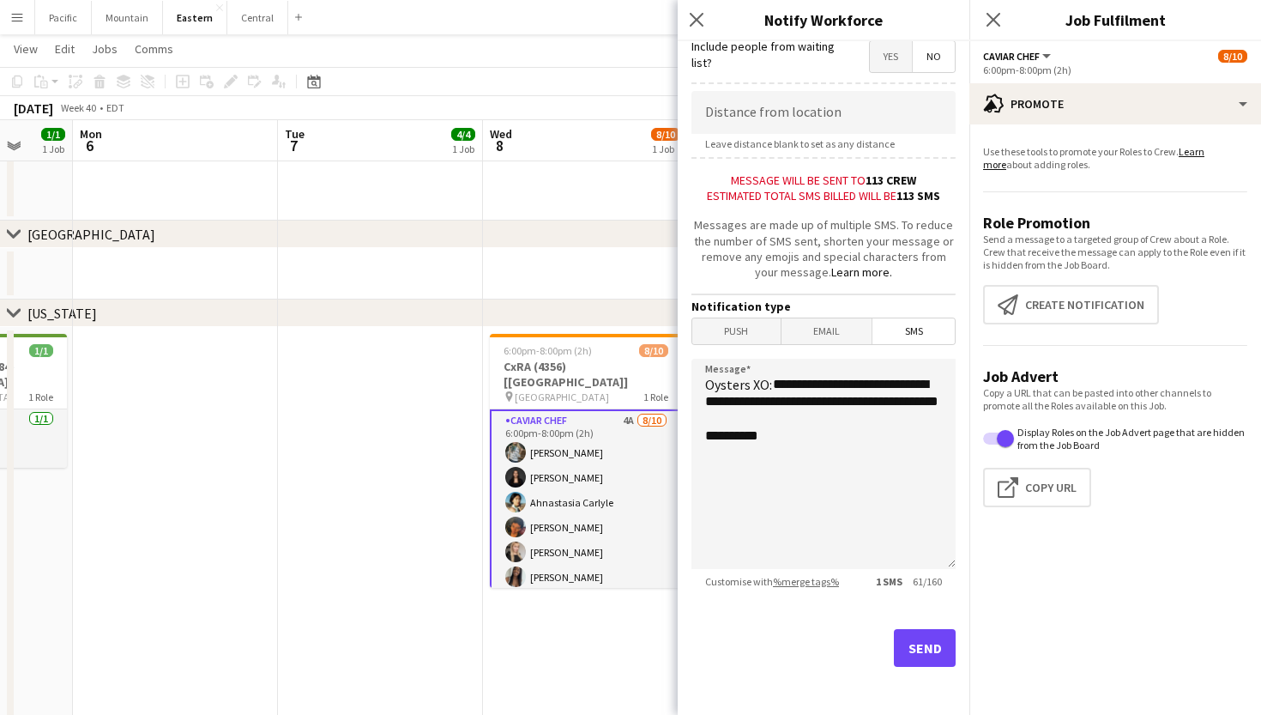
scroll to position [321, 0]
click at [696, 21] on icon at bounding box center [696, 19] width 16 height 16
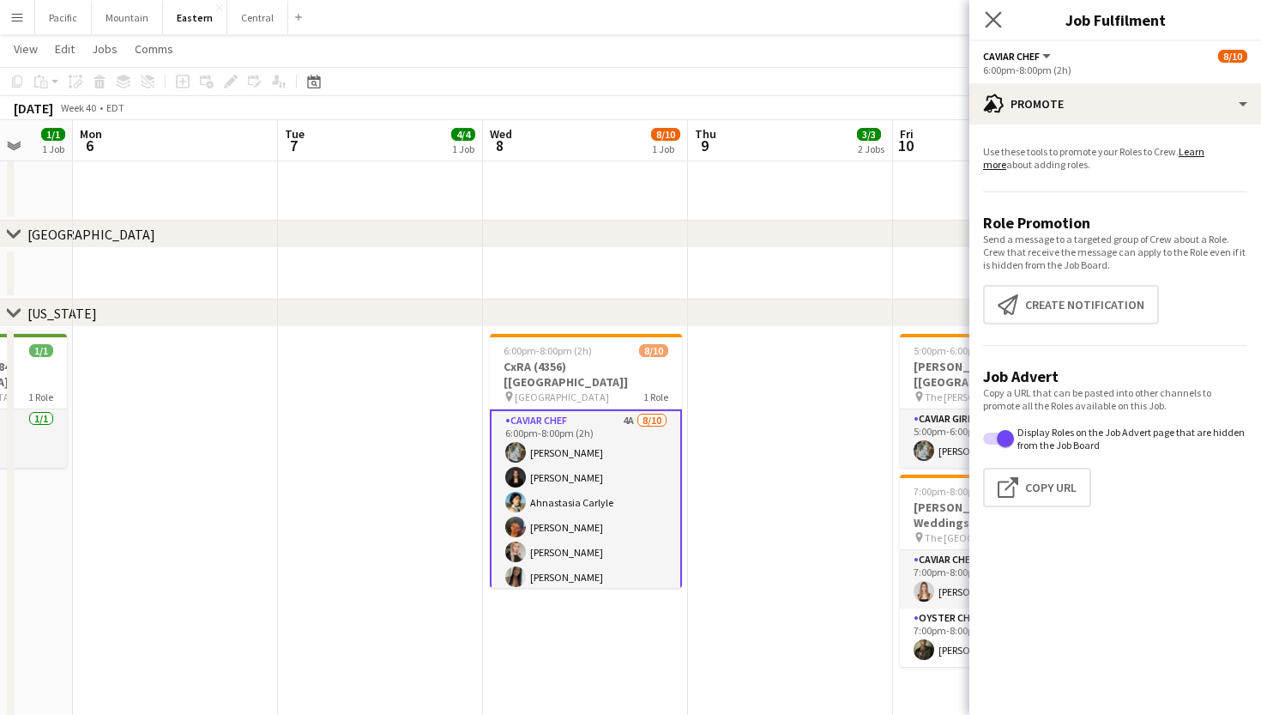
click at [1003, 27] on app-icon "Close pop-in" at bounding box center [993, 20] width 25 height 25
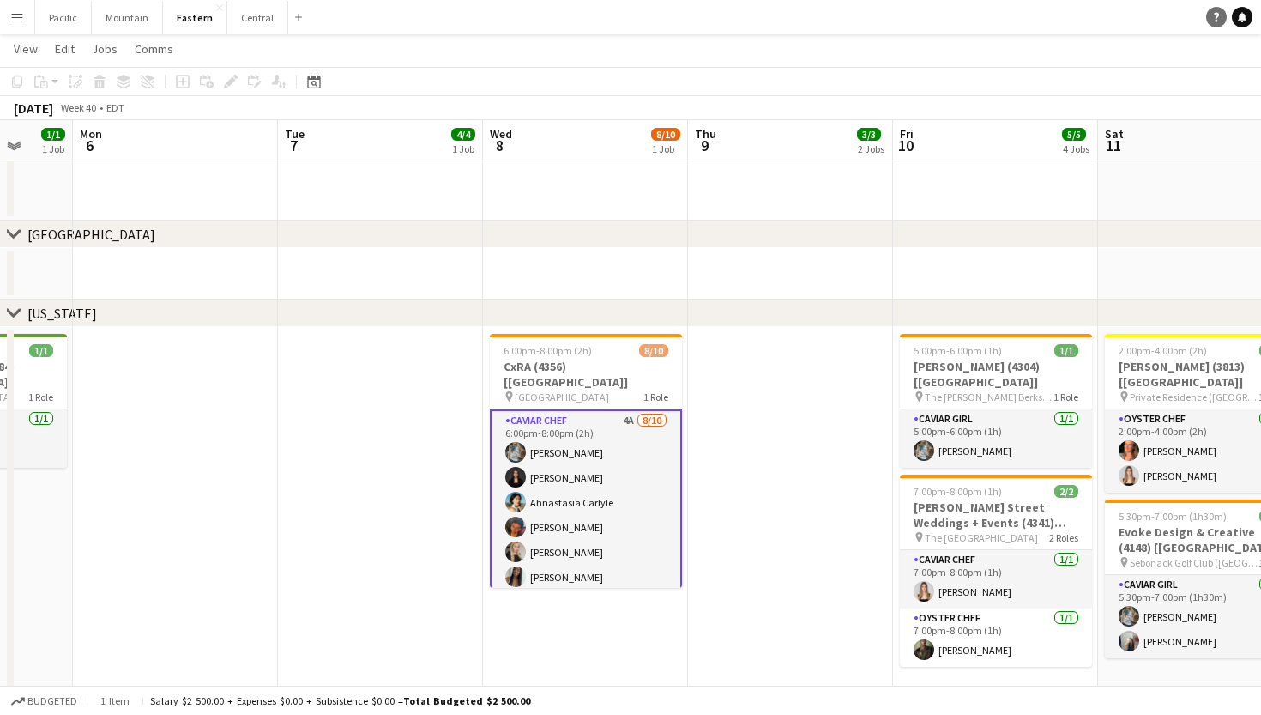
click at [1218, 15] on icon at bounding box center [1216, 17] width 5 height 9
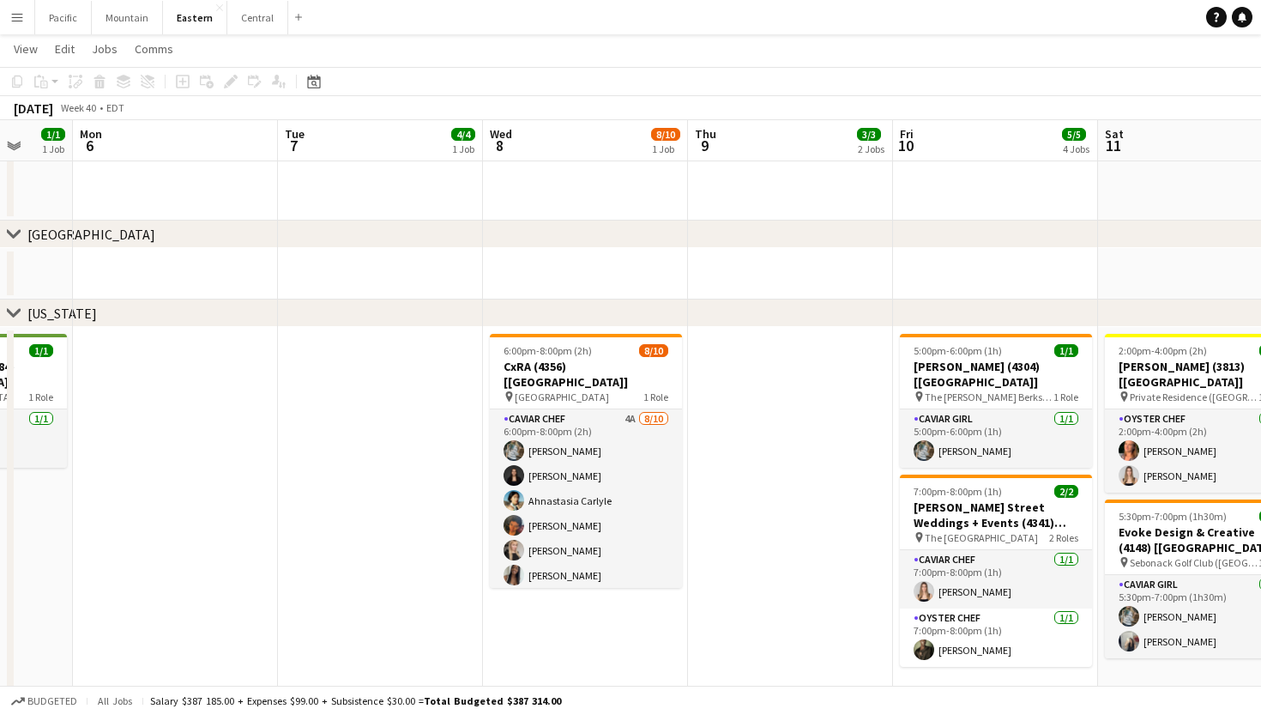
click at [869, 66] on app-page-menu "View Day view expanded Day view collapsed Month view Date picker Jump to today …" at bounding box center [630, 50] width 1261 height 33
click at [806, 120] on app-board-header-date "Thu 9 3/3 2 Jobs" at bounding box center [790, 140] width 205 height 41
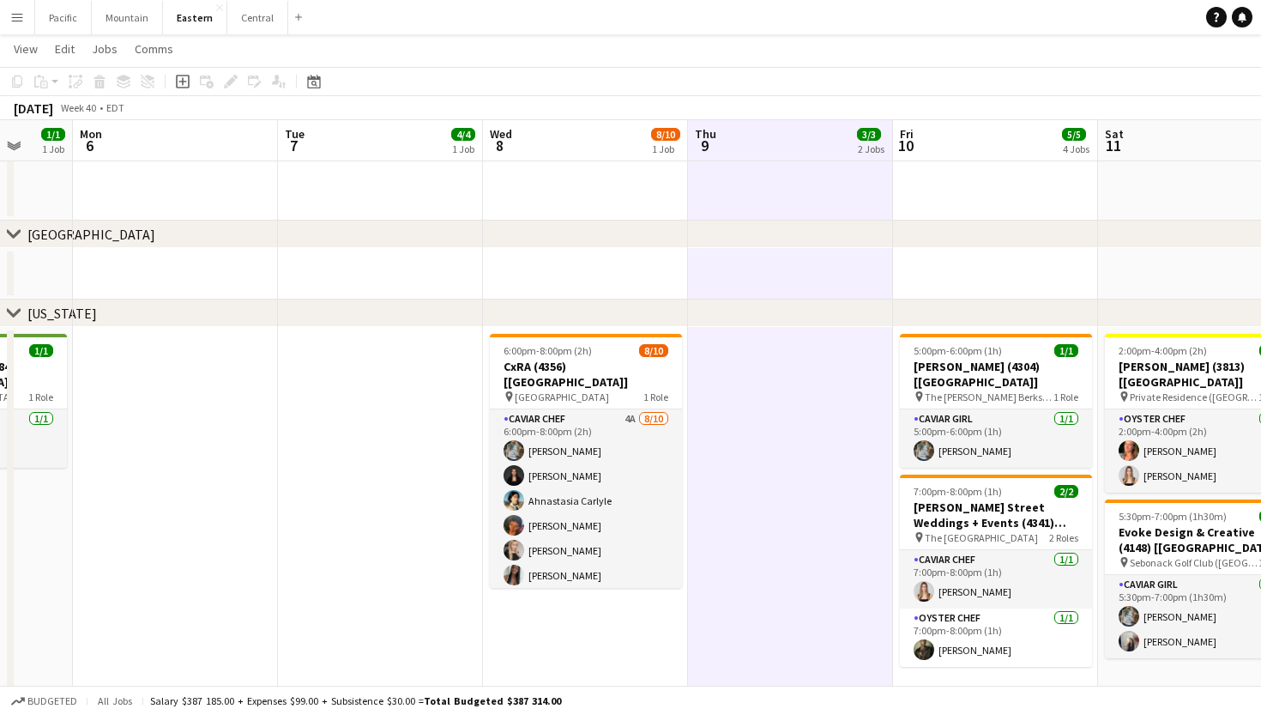
click at [867, 63] on app-page-menu "View Day view expanded Day view collapsed Month view Date picker Jump to today …" at bounding box center [630, 50] width 1261 height 33
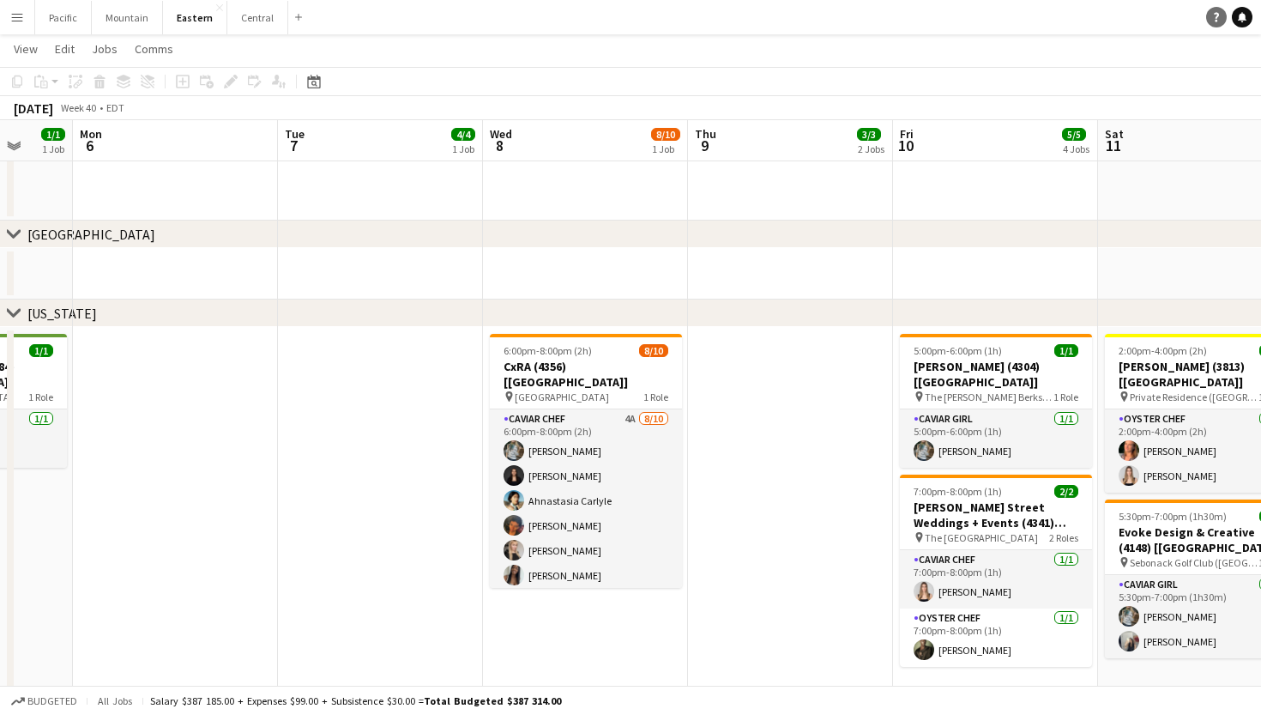
click at [1217, 19] on icon "Help" at bounding box center [1216, 17] width 10 height 10
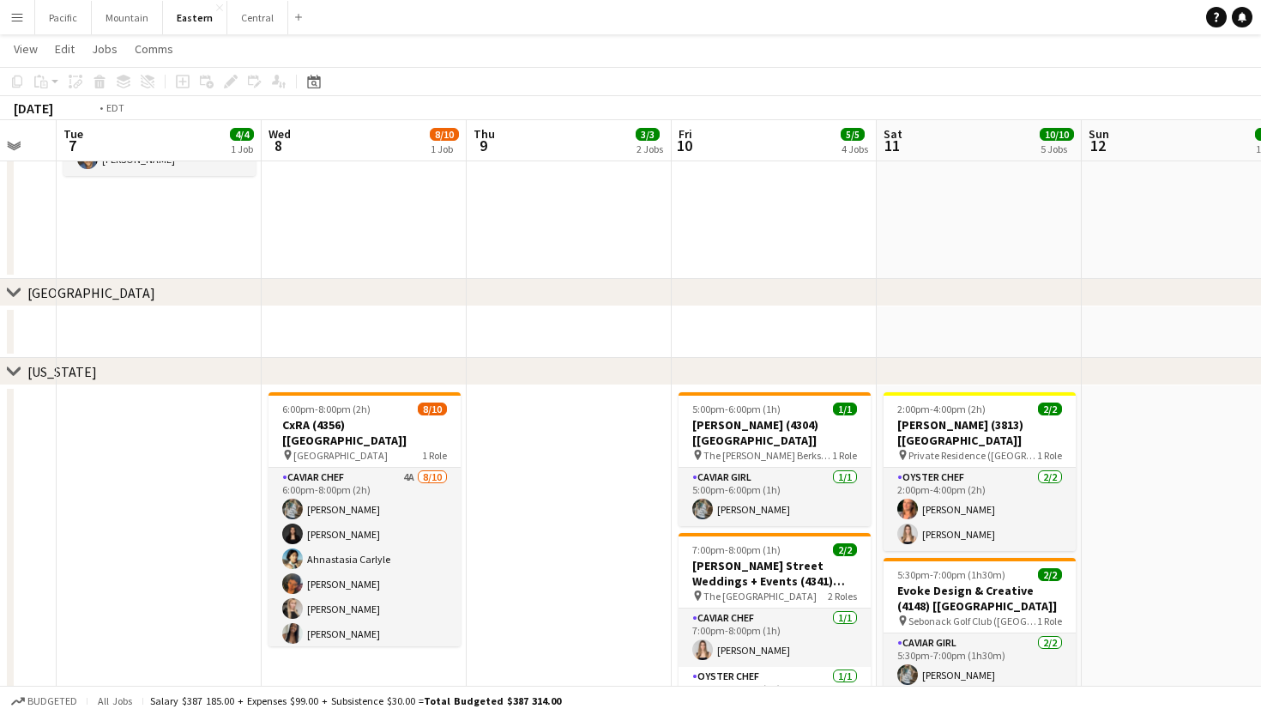
scroll to position [0, 524]
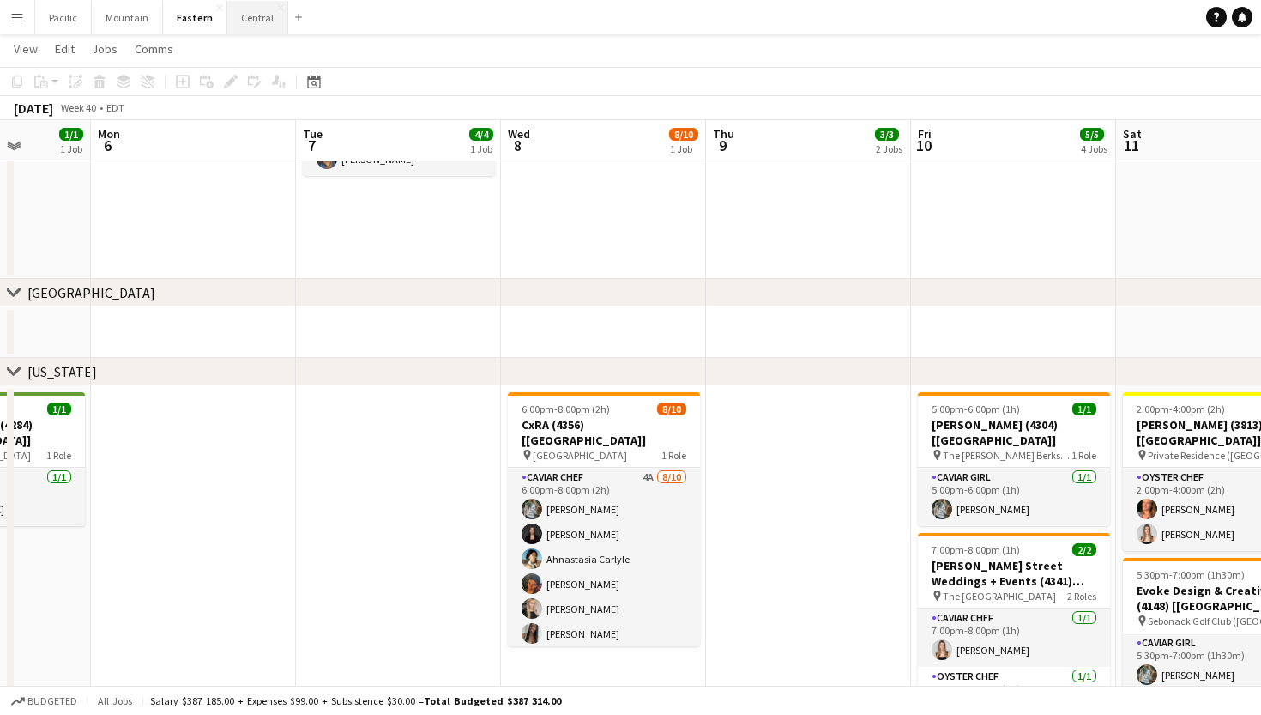
click at [254, 12] on button "Central Close" at bounding box center [257, 17] width 61 height 33
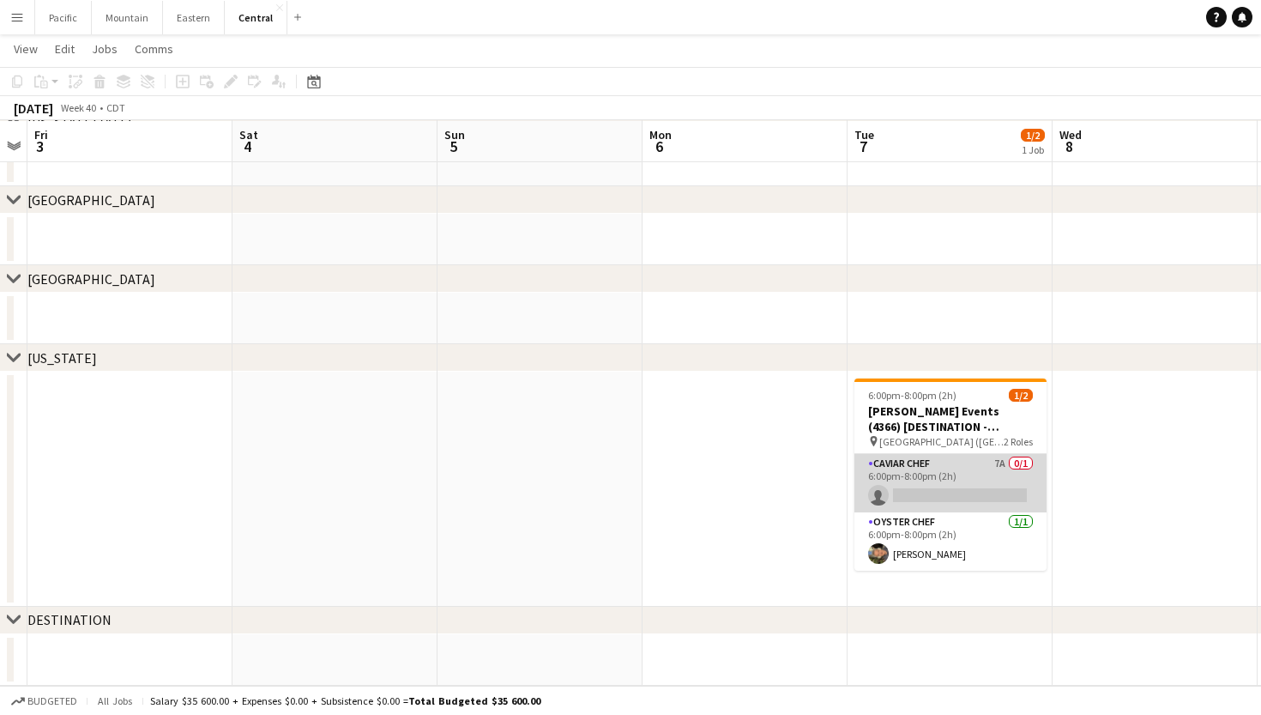
scroll to position [136, 0]
click at [928, 469] on app-card-role "Caviar Chef 7A 0/1 6:00pm-8:00pm (2h) single-neutral-actions" at bounding box center [951, 483] width 192 height 58
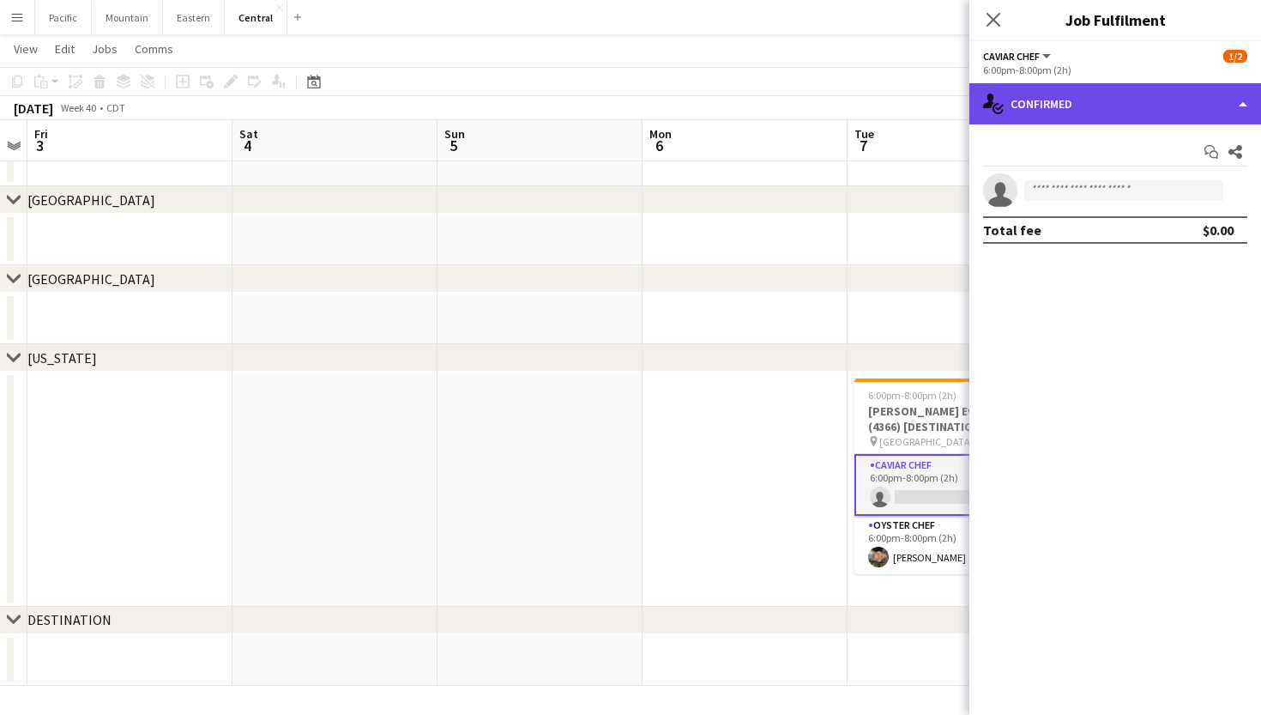
click at [1151, 101] on div "single-neutral-actions-check-2 Confirmed" at bounding box center [1115, 103] width 292 height 41
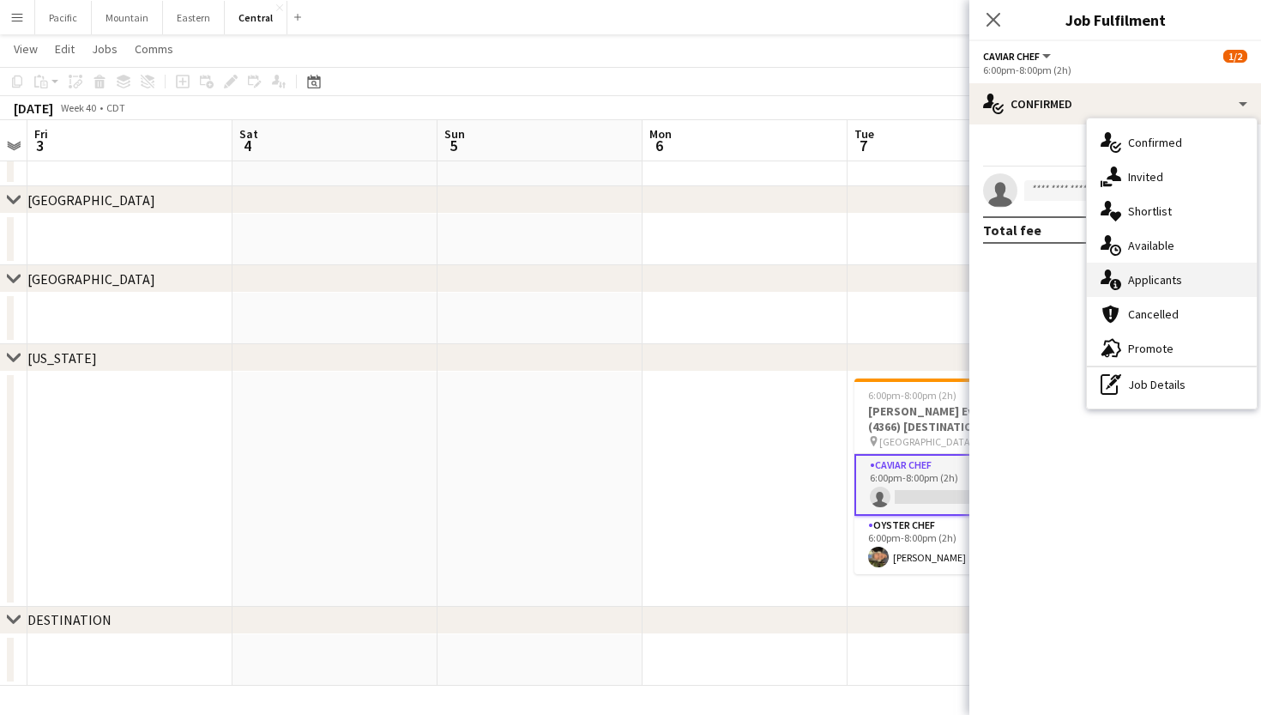
click at [1166, 278] on span "Applicants" at bounding box center [1155, 279] width 54 height 15
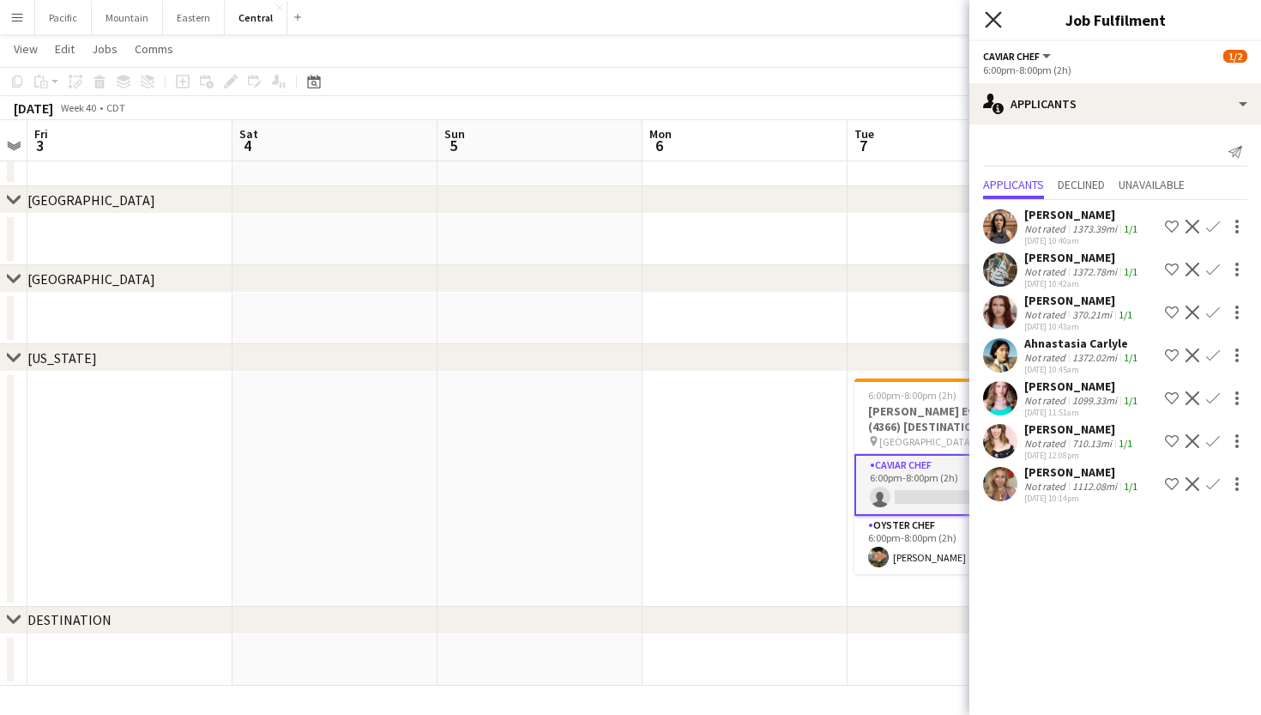
click at [993, 12] on icon "Close pop-in" at bounding box center [993, 19] width 16 height 16
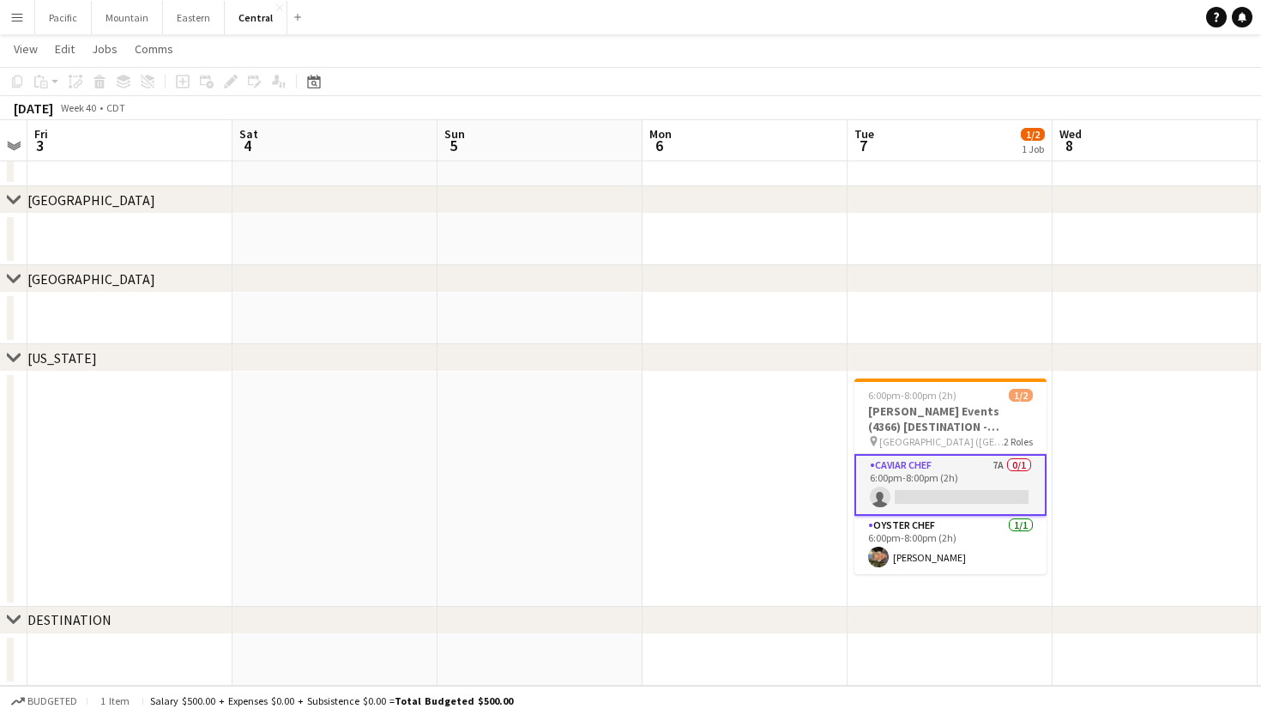
click at [923, 457] on app-card-role "Caviar Chef 7A 0/1 6:00pm-8:00pm (2h) single-neutral-actions" at bounding box center [951, 485] width 192 height 62
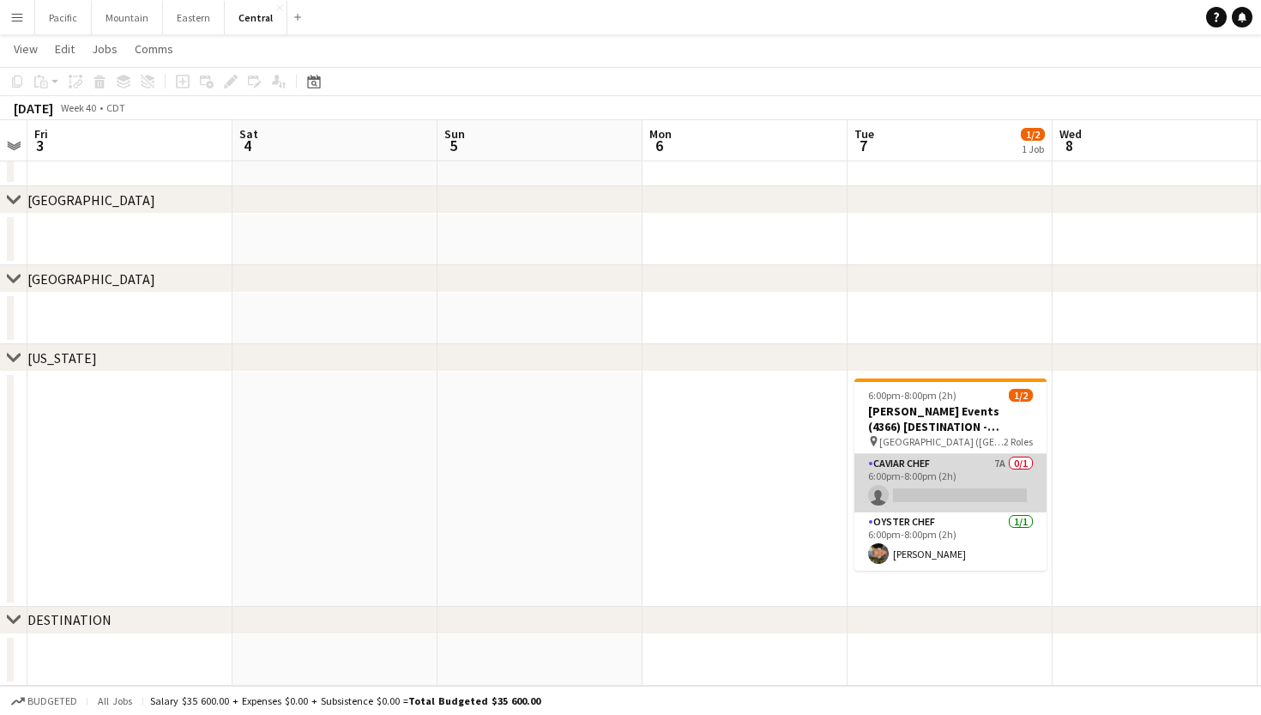
click at [923, 457] on app-card-role "Caviar Chef 7A 0/1 6:00pm-8:00pm (2h) single-neutral-actions" at bounding box center [951, 483] width 192 height 58
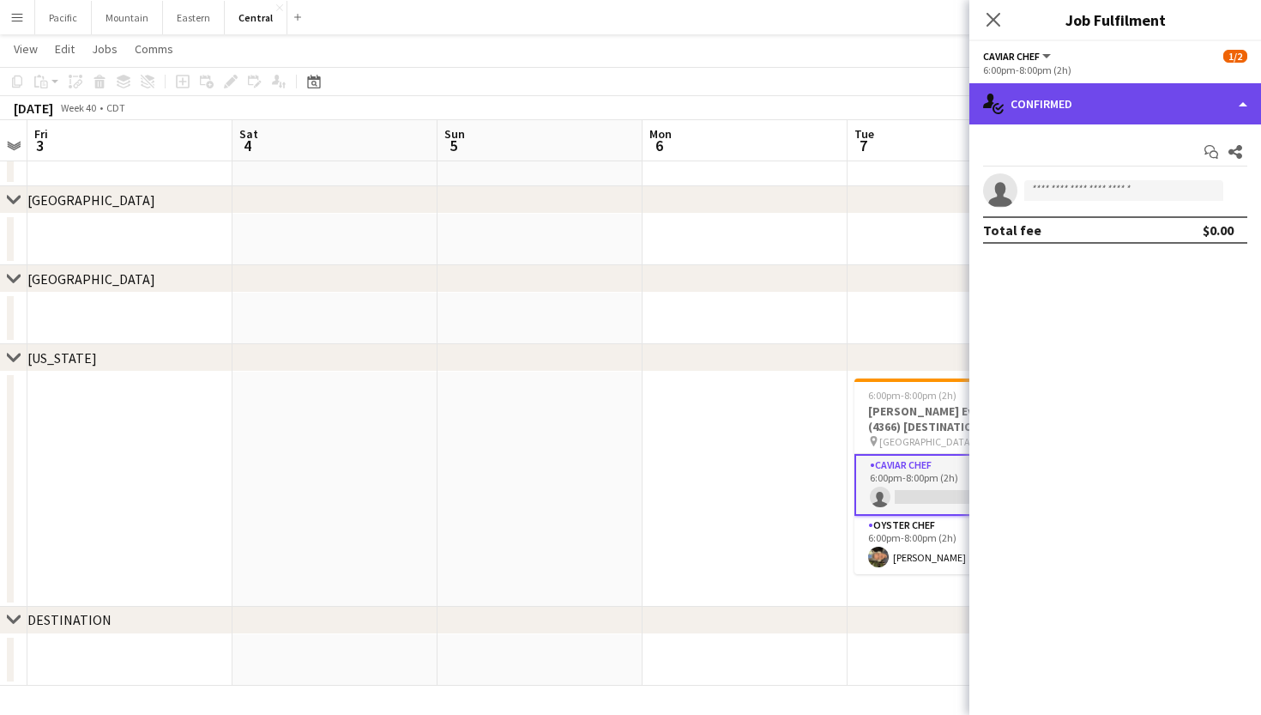
click at [1092, 117] on div "single-neutral-actions-check-2 Confirmed" at bounding box center [1115, 103] width 292 height 41
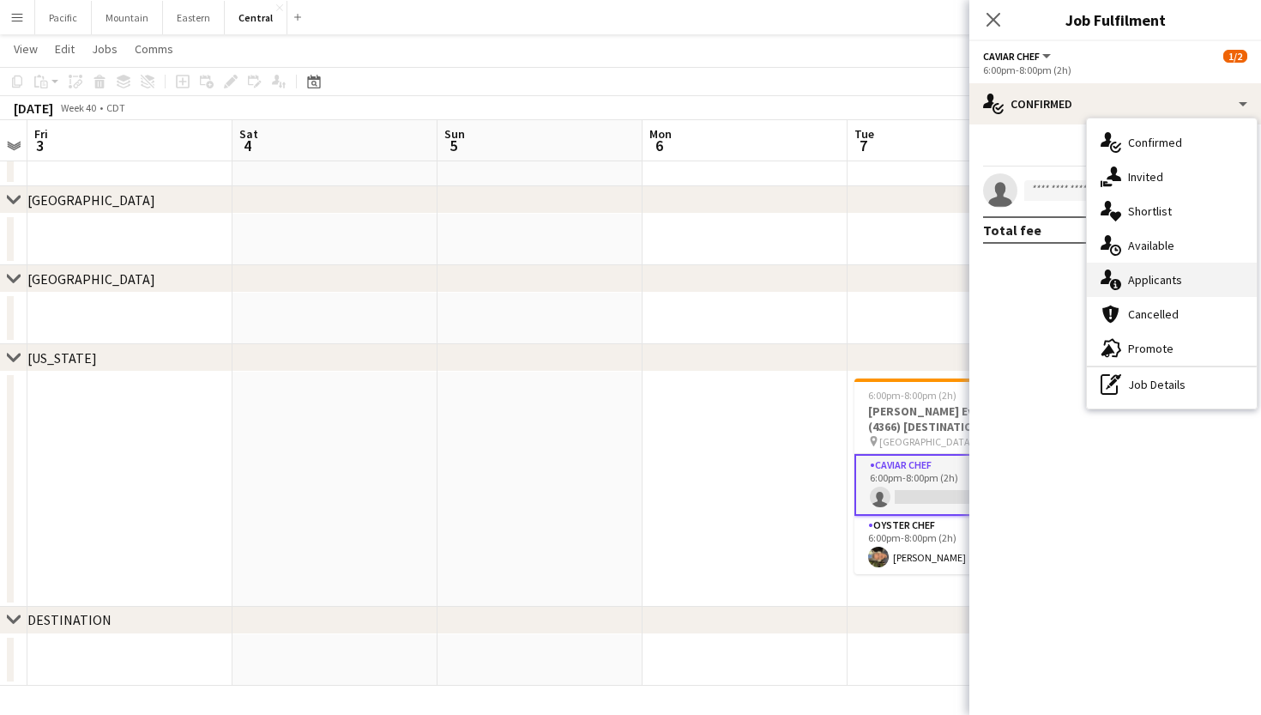
click at [1139, 276] on span "Applicants" at bounding box center [1155, 279] width 54 height 15
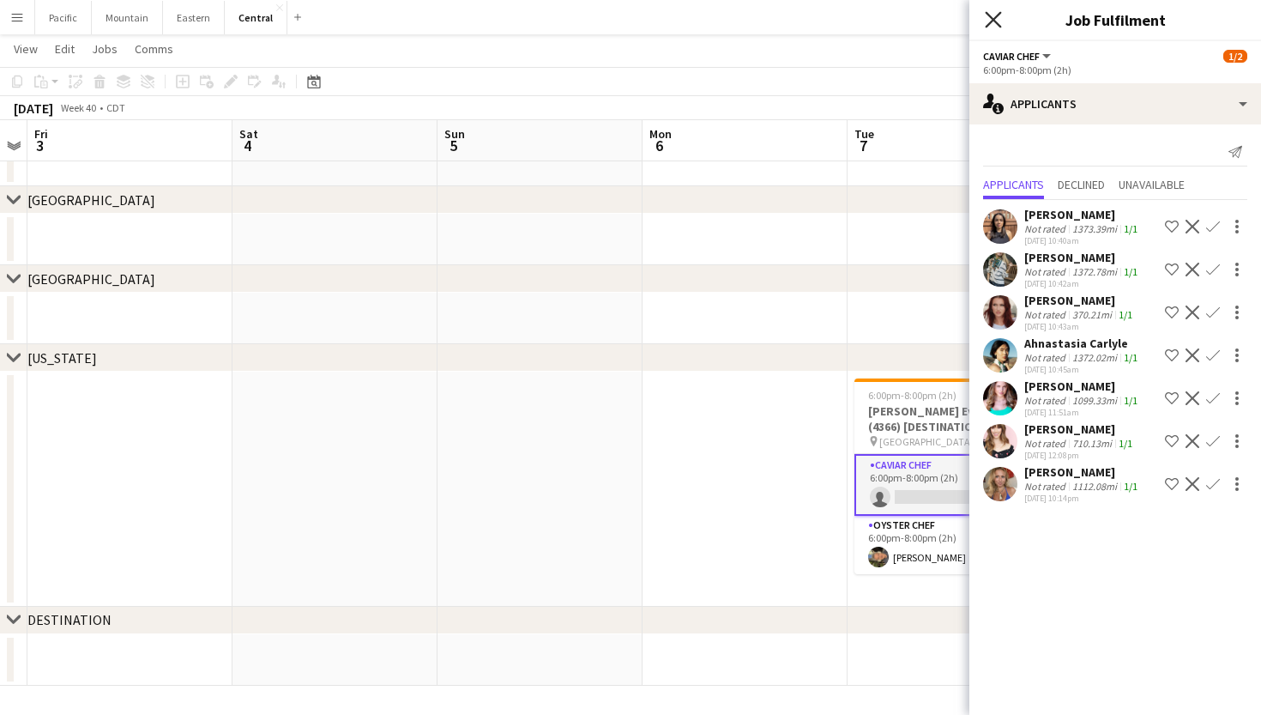
click at [1000, 11] on icon "Close pop-in" at bounding box center [993, 19] width 16 height 16
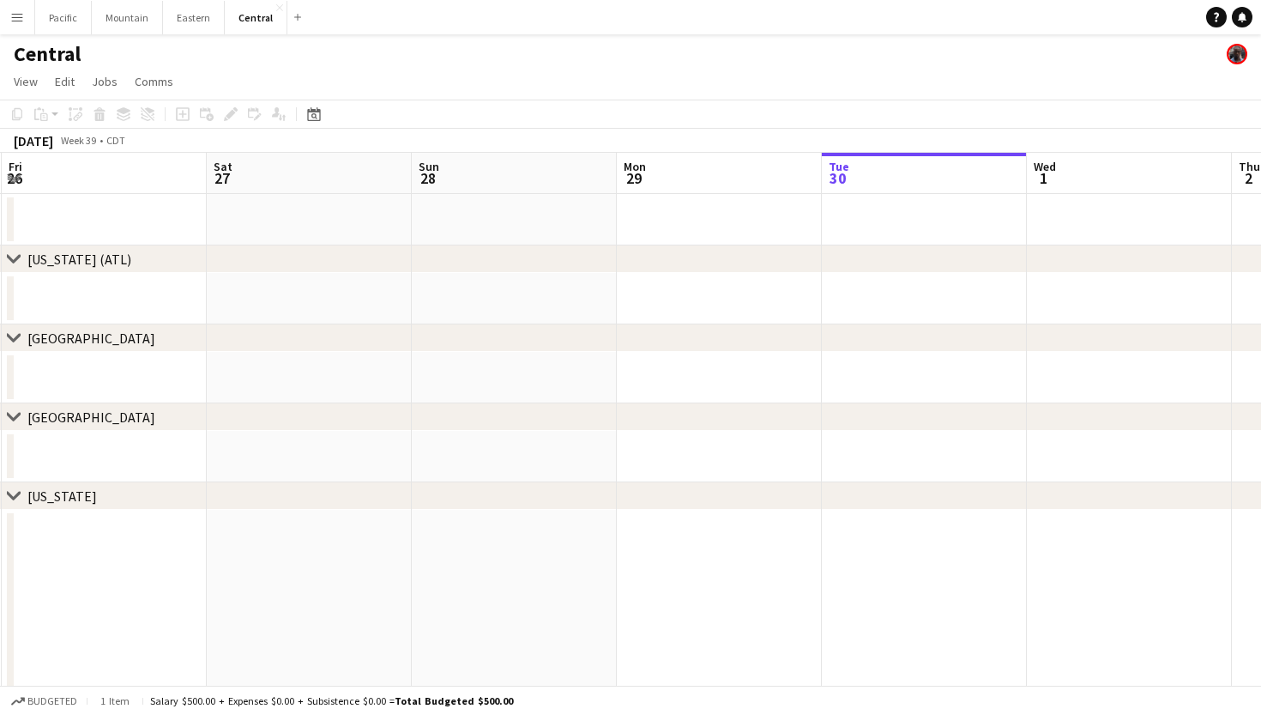
scroll to position [0, 636]
click at [54, 21] on button "Pacific Close" at bounding box center [63, 17] width 57 height 33
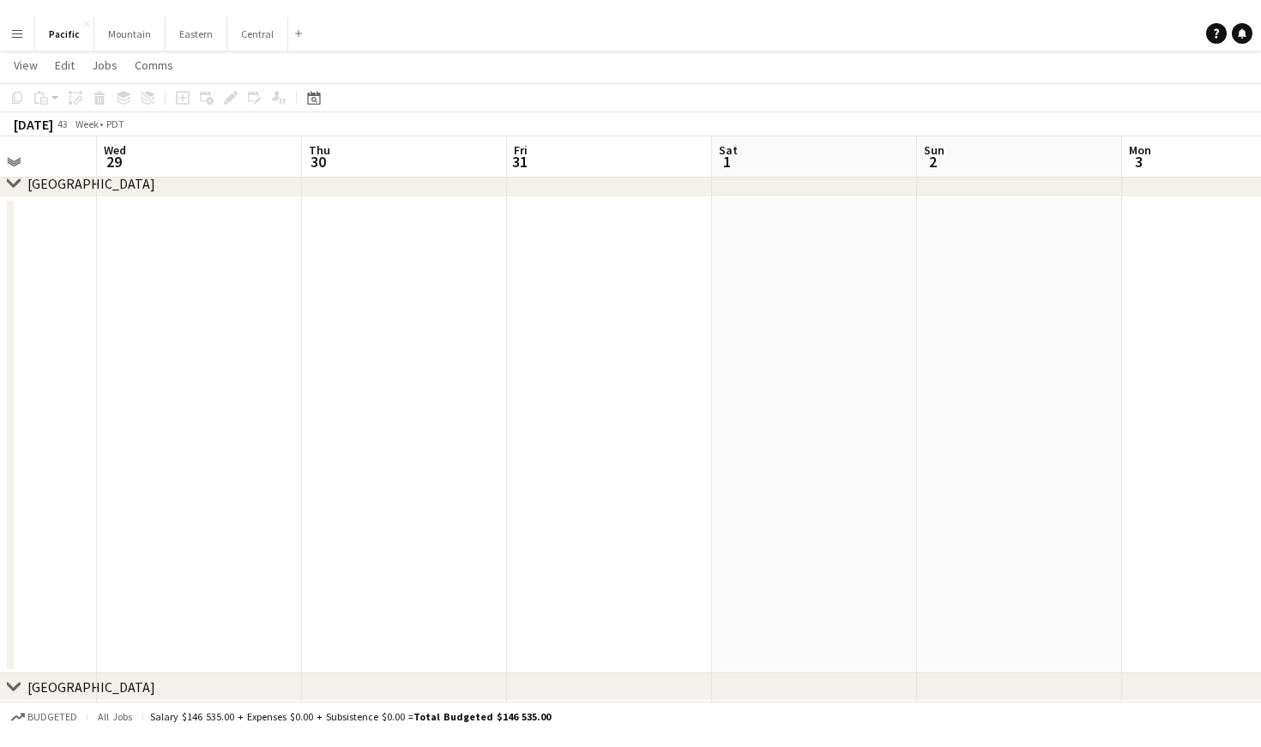
scroll to position [0, 468]
